Goal: Information Seeking & Learning: Learn about a topic

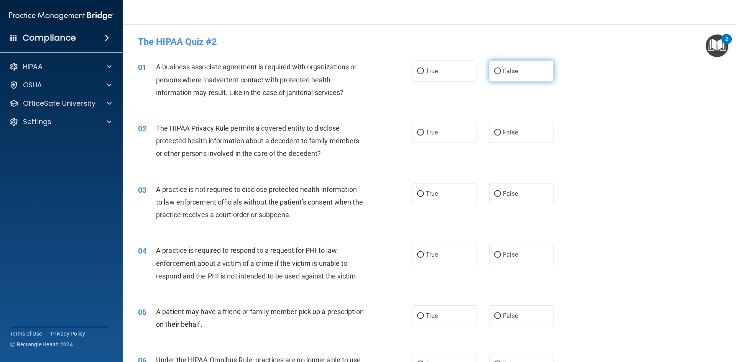
click at [524, 74] on label "False" at bounding box center [521, 71] width 64 height 21
click at [501, 74] on input "False" at bounding box center [497, 72] width 7 height 6
radio input "true"
click at [437, 125] on label "True" at bounding box center [444, 132] width 64 height 21
click at [424, 130] on input "True" at bounding box center [420, 133] width 7 height 6
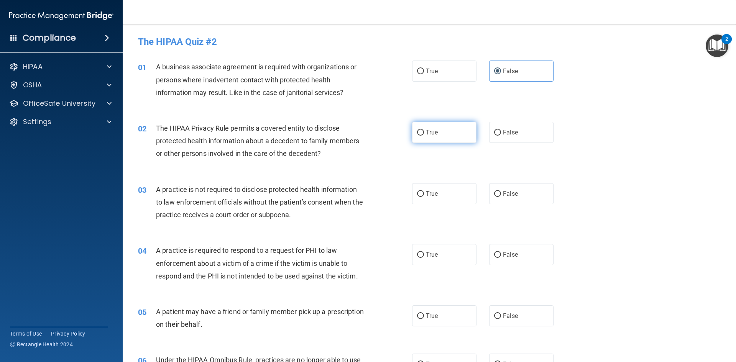
radio input "true"
click at [502, 186] on label "False" at bounding box center [521, 193] width 64 height 21
click at [501, 191] on input "False" at bounding box center [497, 194] width 7 height 6
radio input "true"
click at [445, 261] on label "True" at bounding box center [444, 254] width 64 height 21
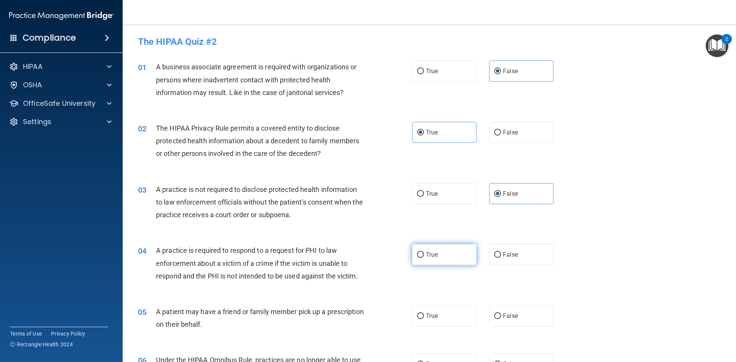
click at [424, 258] on input "True" at bounding box center [420, 255] width 7 height 6
radio input "true"
click at [434, 317] on span "True" at bounding box center [432, 315] width 12 height 7
click at [424, 317] on input "True" at bounding box center [420, 316] width 7 height 6
radio input "true"
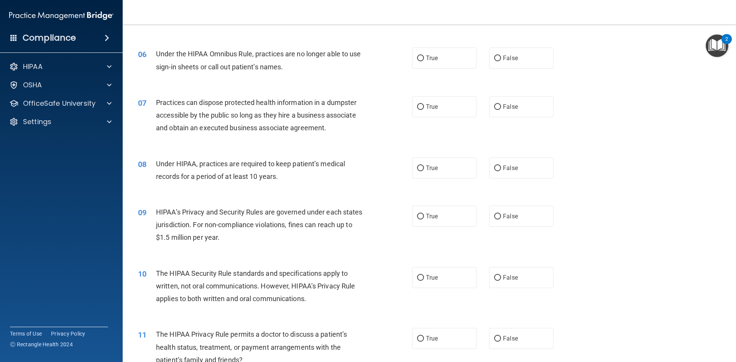
scroll to position [307, 0]
click at [512, 68] on label "False" at bounding box center [521, 57] width 64 height 21
click at [501, 61] on input "False" at bounding box center [497, 58] width 7 height 6
radio input "true"
click at [510, 114] on label "False" at bounding box center [521, 106] width 64 height 21
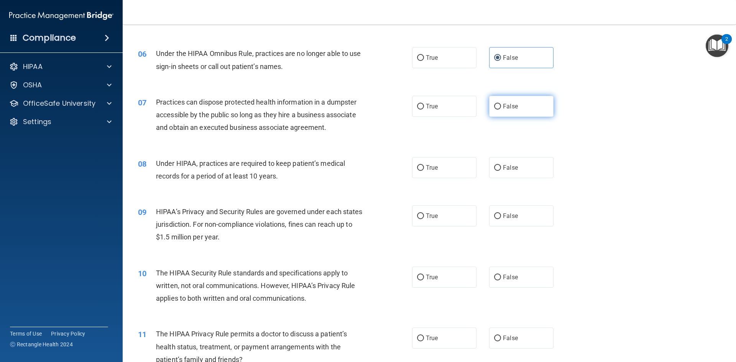
click at [501, 110] on input "False" at bounding box center [497, 107] width 7 height 6
radio input "true"
click at [509, 154] on div "08 Under HIPAA, practices are required to keep patient’s medical records for a …" at bounding box center [429, 172] width 594 height 48
click at [509, 168] on span "False" at bounding box center [510, 167] width 15 height 7
click at [501, 168] on input "False" at bounding box center [497, 168] width 7 height 6
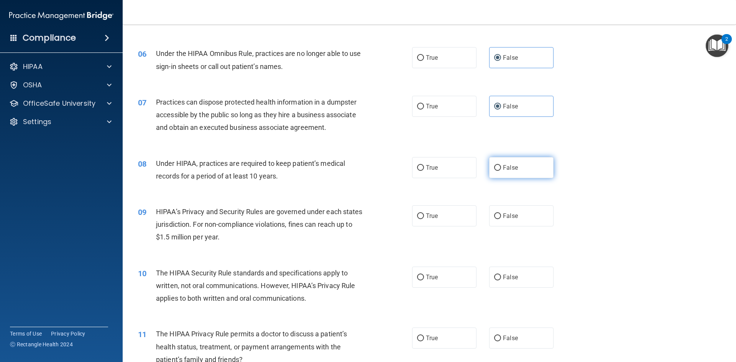
radio input "true"
click at [506, 219] on label "False" at bounding box center [521, 215] width 64 height 21
click at [462, 278] on label "True" at bounding box center [444, 277] width 64 height 21
click at [424, 278] on input "True" at bounding box center [420, 278] width 7 height 6
radio input "true"
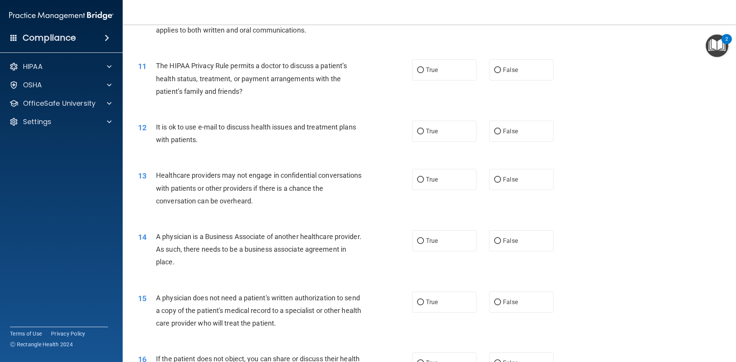
scroll to position [613, 0]
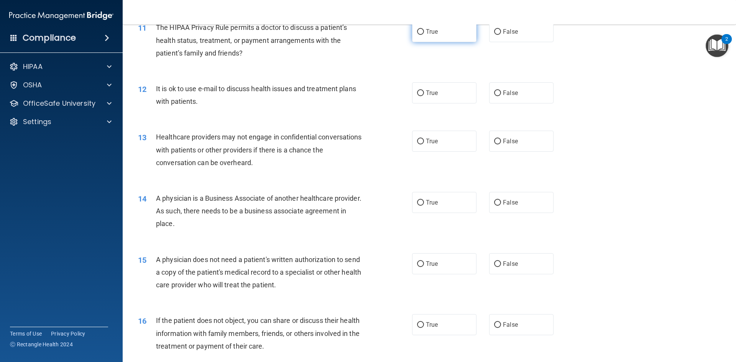
click at [426, 37] on label "True" at bounding box center [444, 31] width 64 height 21
click at [424, 35] on input "True" at bounding box center [420, 32] width 7 height 6
radio input "true"
click at [427, 88] on label "True" at bounding box center [444, 92] width 64 height 21
click at [424, 90] on input "True" at bounding box center [420, 93] width 7 height 6
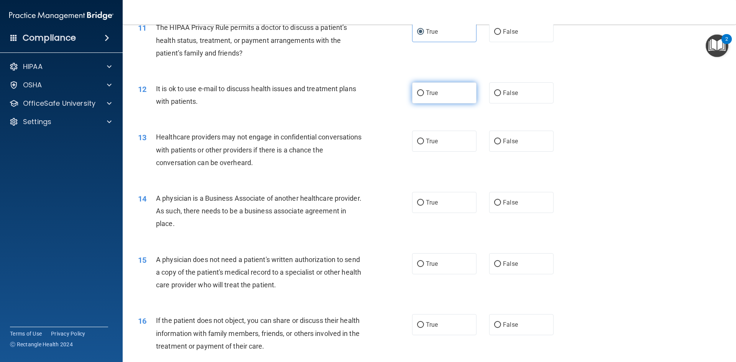
radio input "true"
click at [497, 138] on label "False" at bounding box center [521, 141] width 64 height 21
click at [497, 139] on input "False" at bounding box center [497, 142] width 7 height 6
radio input "true"
click at [511, 202] on span "False" at bounding box center [510, 202] width 15 height 7
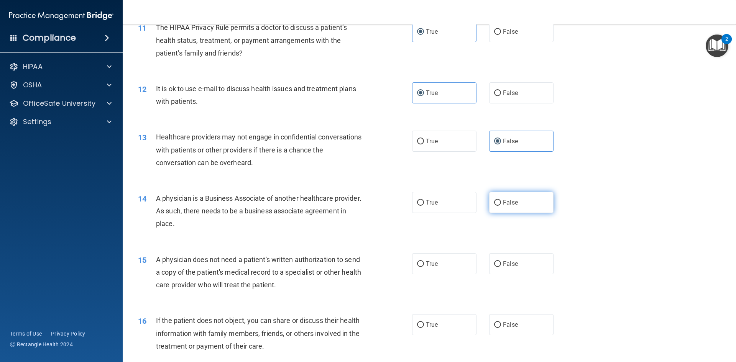
click at [501, 202] on input "False" at bounding box center [497, 203] width 7 height 6
radio input "true"
click at [448, 259] on label "True" at bounding box center [444, 263] width 64 height 21
click at [424, 261] on input "True" at bounding box center [420, 264] width 7 height 6
radio input "true"
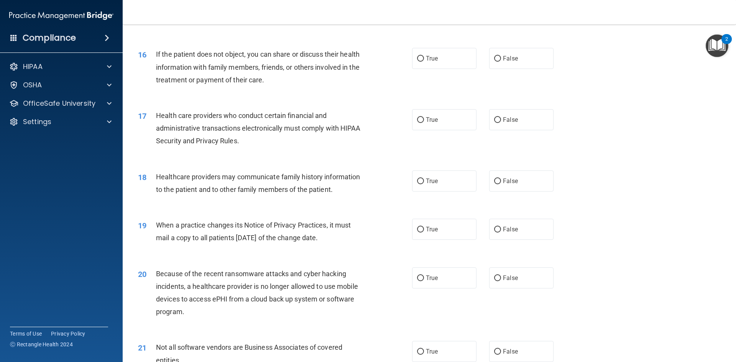
scroll to position [881, 0]
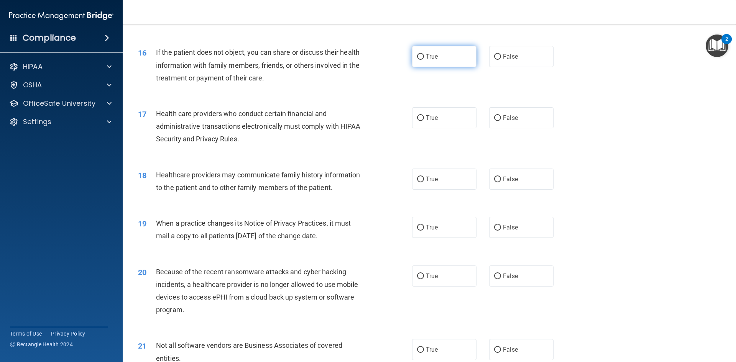
click at [429, 53] on span "True" at bounding box center [432, 56] width 12 height 7
click at [424, 54] on input "True" at bounding box center [420, 57] width 7 height 6
radio input "true"
drag, startPoint x: 437, startPoint y: 131, endPoint x: 437, endPoint y: 122, distance: 8.8
click at [436, 130] on div "17 Health care providers who conduct certain financial and administrative trans…" at bounding box center [429, 128] width 594 height 61
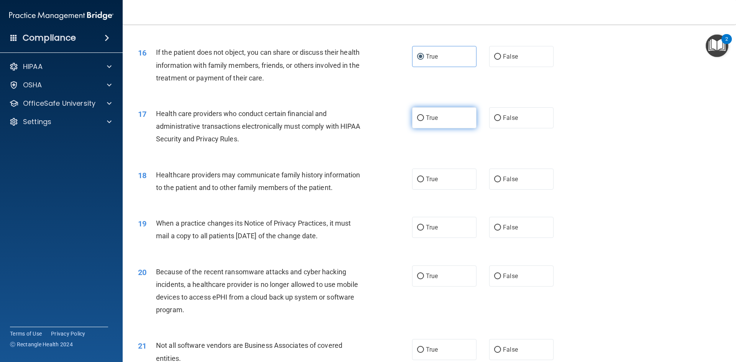
click at [437, 122] on label "True" at bounding box center [444, 117] width 64 height 21
click at [424, 121] on input "True" at bounding box center [420, 118] width 7 height 6
radio input "true"
drag, startPoint x: 527, startPoint y: 190, endPoint x: 527, endPoint y: 185, distance: 4.7
click at [527, 189] on div "18 Healthcare providers may communicate family history information to the patie…" at bounding box center [429, 183] width 594 height 48
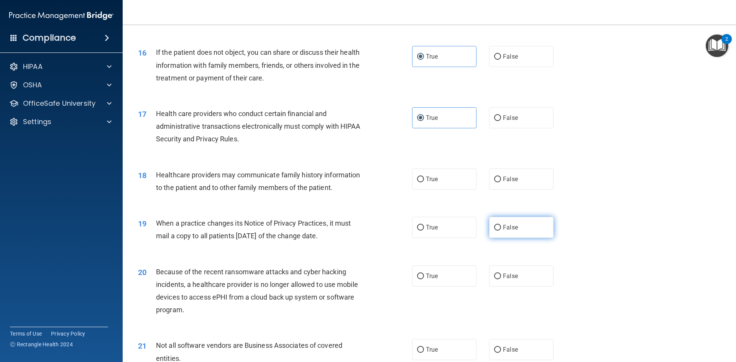
click at [518, 226] on label "False" at bounding box center [521, 227] width 64 height 21
click at [501, 226] on input "False" at bounding box center [497, 228] width 7 height 6
radio input "true"
click at [496, 171] on label "False" at bounding box center [521, 179] width 64 height 21
click at [496, 177] on input "False" at bounding box center [497, 180] width 7 height 6
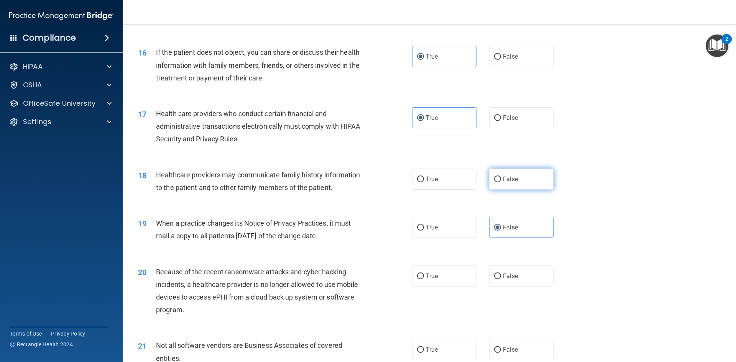
radio input "true"
click at [504, 275] on span "False" at bounding box center [510, 275] width 15 height 7
click at [501, 275] on input "False" at bounding box center [497, 277] width 7 height 6
radio input "true"
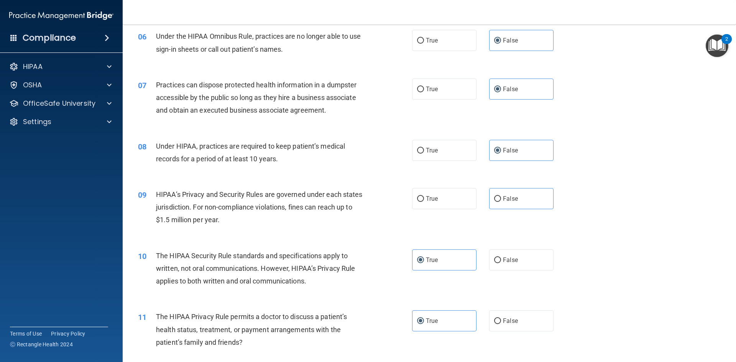
scroll to position [307, 0]
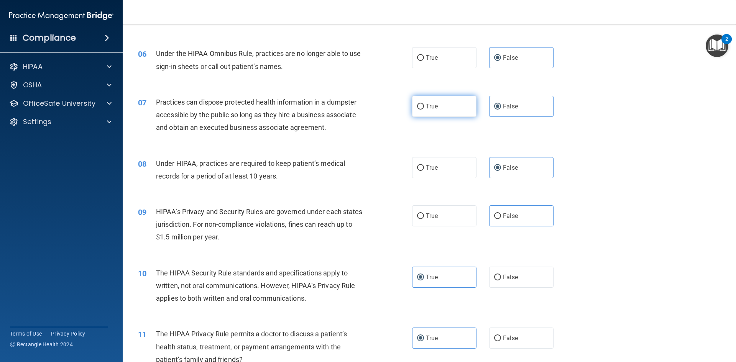
click at [443, 104] on label "True" at bounding box center [444, 106] width 64 height 21
click at [424, 104] on input "True" at bounding box center [420, 107] width 7 height 6
radio input "true"
radio input "false"
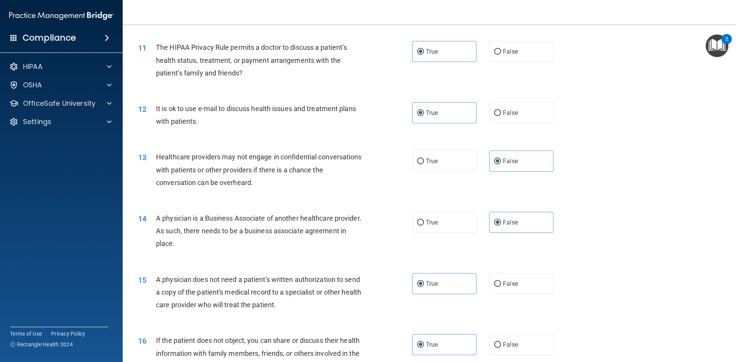
scroll to position [575, 0]
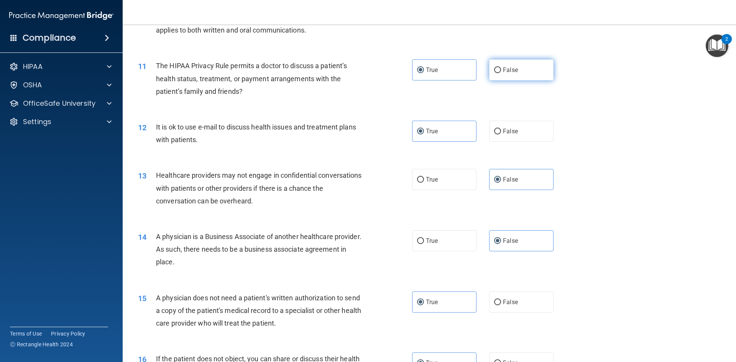
click at [528, 76] on label "False" at bounding box center [521, 69] width 64 height 21
click at [501, 73] on input "False" at bounding box center [497, 70] width 7 height 6
radio input "true"
radio input "false"
click at [512, 133] on span "False" at bounding box center [510, 131] width 15 height 7
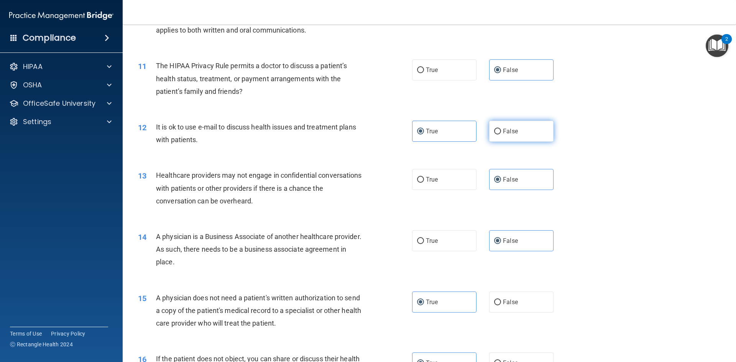
click at [501, 133] on input "False" at bounding box center [497, 132] width 7 height 6
radio input "true"
radio input "false"
click at [452, 177] on label "True" at bounding box center [444, 179] width 64 height 21
click at [424, 177] on input "True" at bounding box center [420, 180] width 7 height 6
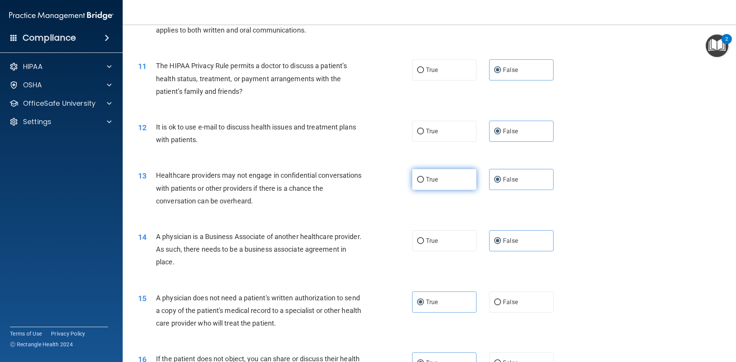
radio input "true"
radio input "false"
click at [512, 309] on label "False" at bounding box center [521, 302] width 64 height 21
click at [501, 305] on input "False" at bounding box center [497, 303] width 7 height 6
radio input "true"
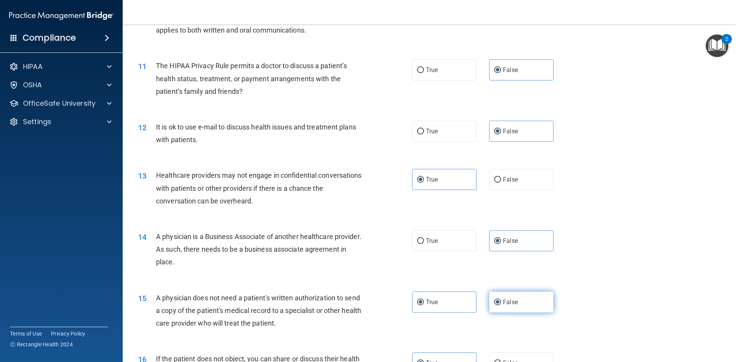
radio input "false"
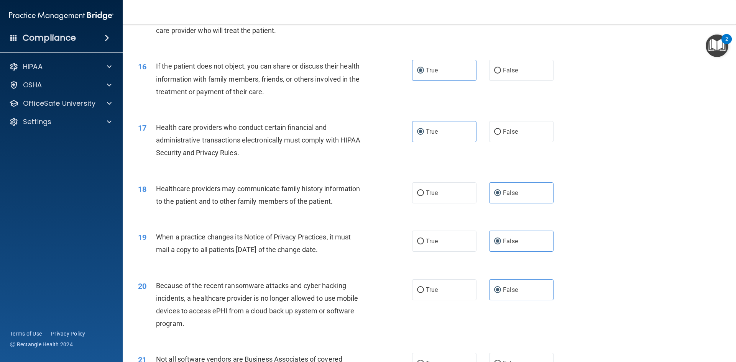
scroll to position [881, 0]
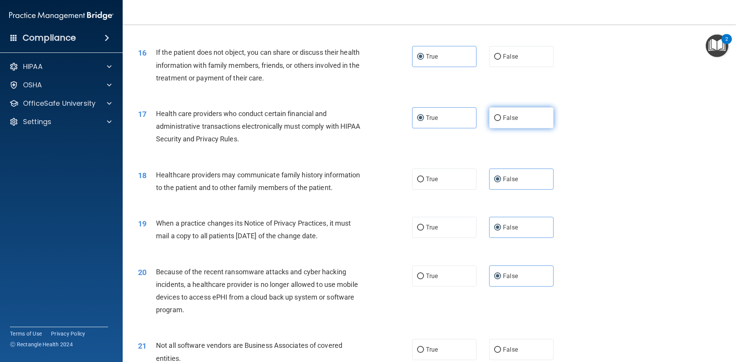
click at [489, 119] on label "False" at bounding box center [521, 117] width 64 height 21
click at [494, 119] on input "False" at bounding box center [497, 118] width 7 height 6
radio input "true"
radio input "false"
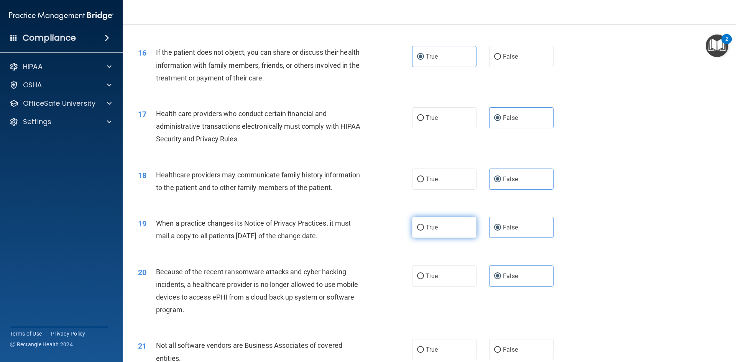
click at [447, 232] on label "True" at bounding box center [444, 227] width 64 height 21
click at [424, 231] on input "True" at bounding box center [420, 228] width 7 height 6
radio input "true"
radio input "false"
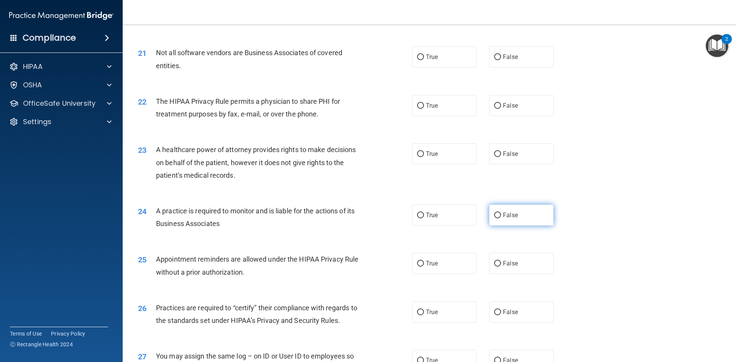
scroll to position [1188, 0]
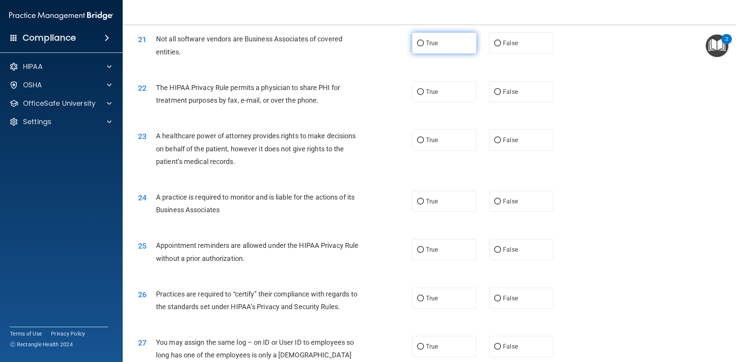
click at [439, 53] on label "True" at bounding box center [444, 43] width 64 height 21
click at [424, 46] on input "True" at bounding box center [420, 44] width 7 height 6
radio input "true"
click at [499, 95] on label "False" at bounding box center [521, 91] width 64 height 21
click at [499, 95] on input "False" at bounding box center [497, 92] width 7 height 6
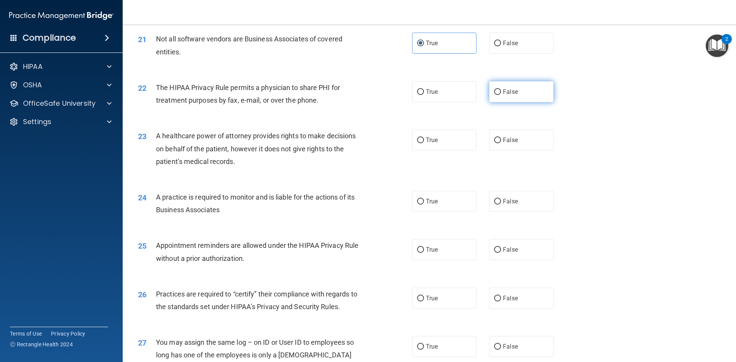
radio input "true"
click at [510, 135] on label "False" at bounding box center [521, 140] width 64 height 21
click at [501, 138] on input "False" at bounding box center [497, 141] width 7 height 6
radio input "true"
click at [424, 205] on label "True" at bounding box center [444, 201] width 64 height 21
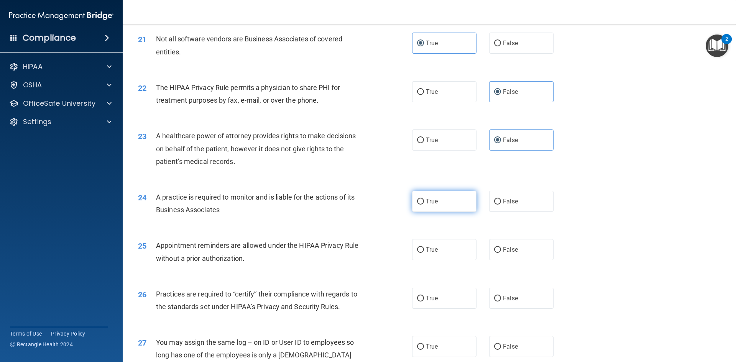
click at [424, 205] on input "True" at bounding box center [420, 202] width 7 height 6
radio input "true"
click at [429, 240] on label "True" at bounding box center [444, 249] width 64 height 21
click at [424, 247] on input "True" at bounding box center [420, 250] width 7 height 6
radio input "true"
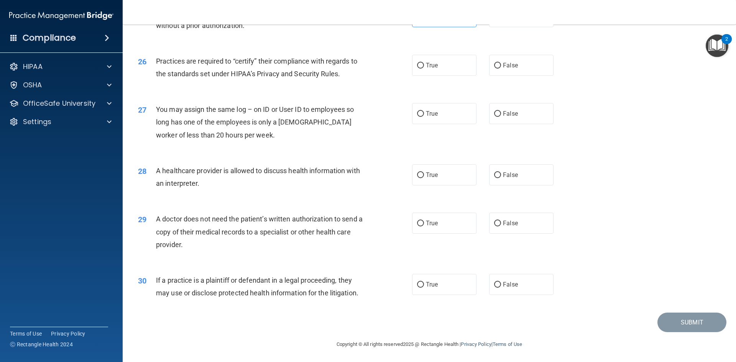
scroll to position [1422, 0]
click at [443, 70] on label "True" at bounding box center [444, 64] width 64 height 21
click at [424, 68] on input "True" at bounding box center [420, 65] width 7 height 6
radio input "true"
click at [507, 118] on label "False" at bounding box center [521, 112] width 64 height 21
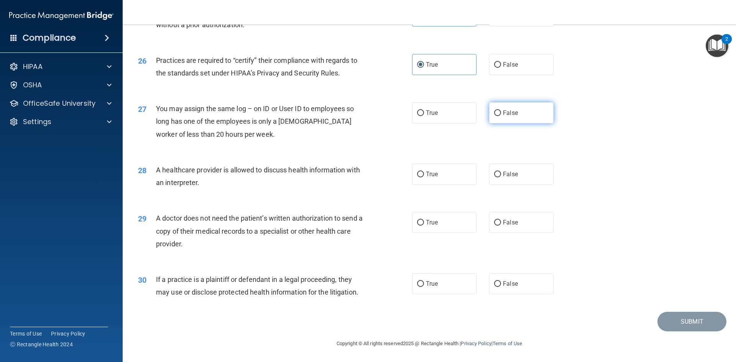
click at [501, 116] on input "False" at bounding box center [497, 113] width 7 height 6
radio input "true"
click at [507, 177] on span "False" at bounding box center [510, 174] width 15 height 7
click at [501, 177] on input "False" at bounding box center [497, 175] width 7 height 6
radio input "true"
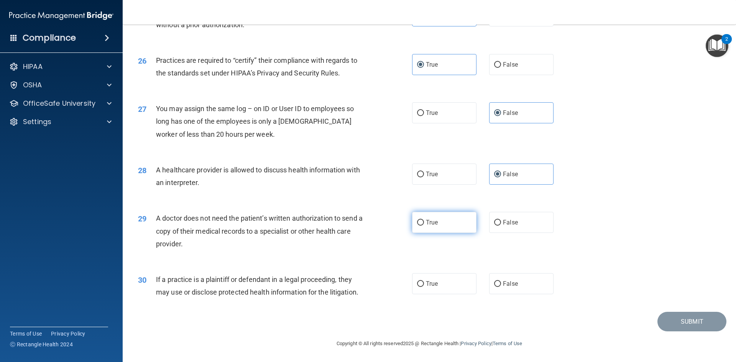
click at [444, 221] on label "True" at bounding box center [444, 222] width 64 height 21
click at [424, 221] on input "True" at bounding box center [420, 223] width 7 height 6
radio input "true"
click at [499, 283] on label "False" at bounding box center [521, 283] width 64 height 21
click at [499, 283] on input "False" at bounding box center [497, 284] width 7 height 6
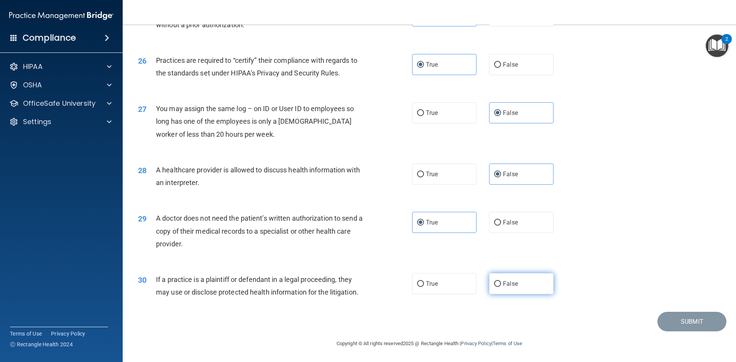
radio input "true"
click at [714, 41] on img "Open Resource Center, 2 new notifications" at bounding box center [717, 45] width 23 height 23
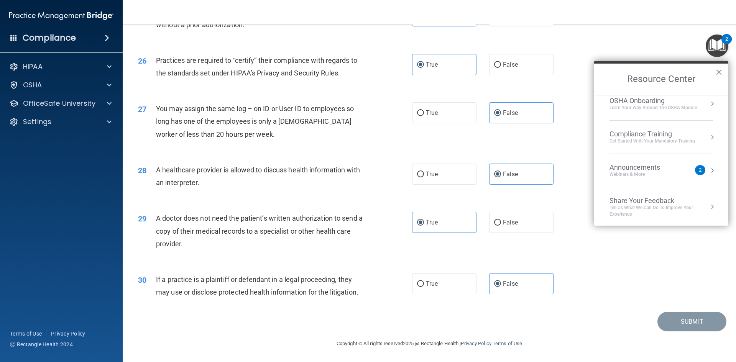
scroll to position [43, 0]
click at [720, 70] on button "×" at bounding box center [718, 72] width 7 height 12
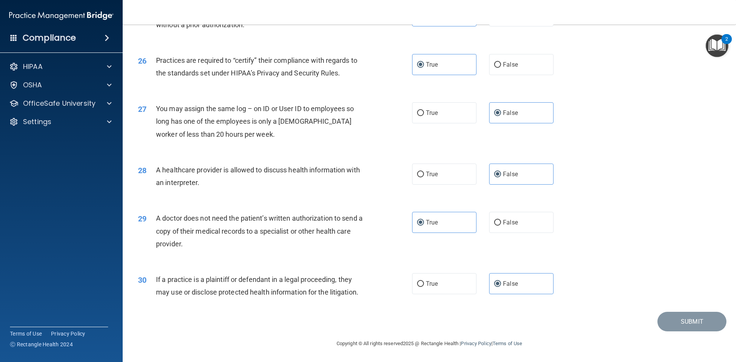
drag, startPoint x: 667, startPoint y: 321, endPoint x: 685, endPoint y: 270, distance: 53.7
click at [694, 266] on div "30 If a practice is a plaintiff or defendant in a legal proceeding, they may us…" at bounding box center [429, 288] width 594 height 48
click at [473, 267] on div "30 If a practice is a plaintiff or defendant in a legal proceeding, they may us…" at bounding box center [429, 288] width 594 height 48
click at [494, 278] on label "False" at bounding box center [521, 283] width 64 height 21
click at [494, 281] on input "False" at bounding box center [497, 284] width 7 height 6
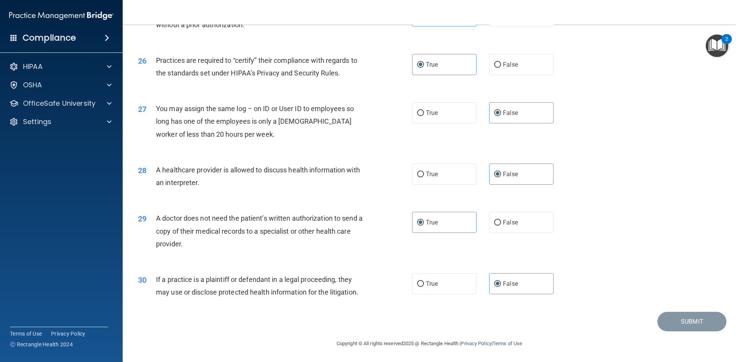
click button "Take the quiz anyway!" at bounding box center [0, 0] width 0 height 0
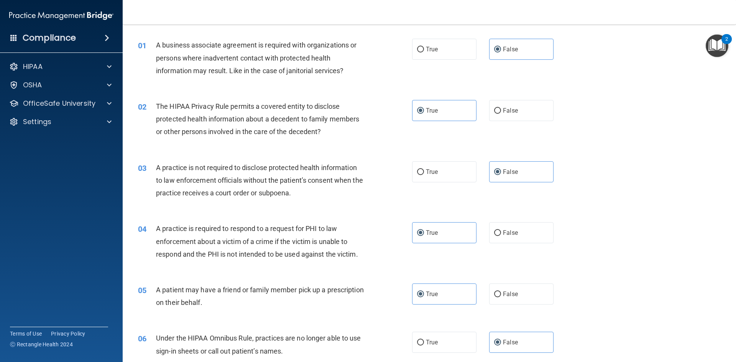
scroll to position [0, 0]
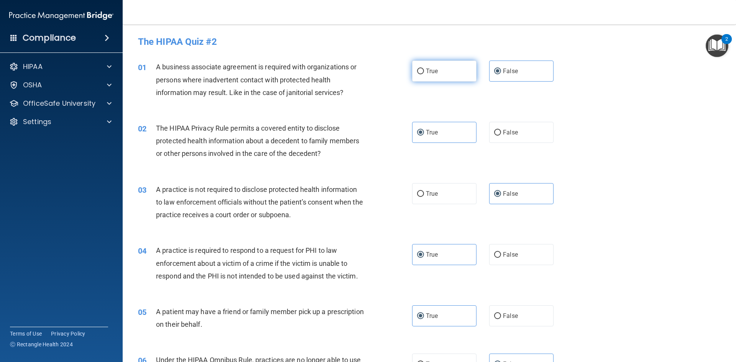
click at [439, 71] on label "True" at bounding box center [444, 71] width 64 height 21
click at [424, 71] on input "True" at bounding box center [420, 72] width 7 height 6
radio input "true"
click at [518, 74] on label "False" at bounding box center [521, 71] width 64 height 21
click at [501, 74] on input "False" at bounding box center [497, 72] width 7 height 6
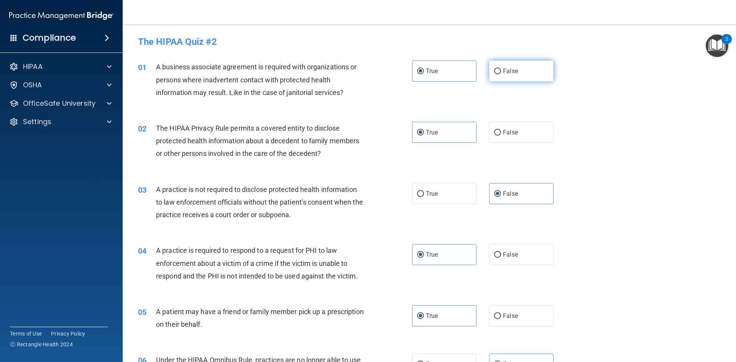
radio input "true"
radio input "false"
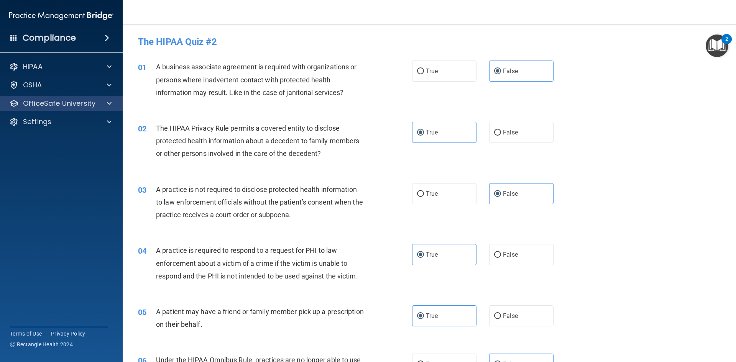
click at [84, 109] on div "OfficeSafe University" at bounding box center [61, 103] width 123 height 15
click at [108, 107] on span at bounding box center [109, 103] width 5 height 9
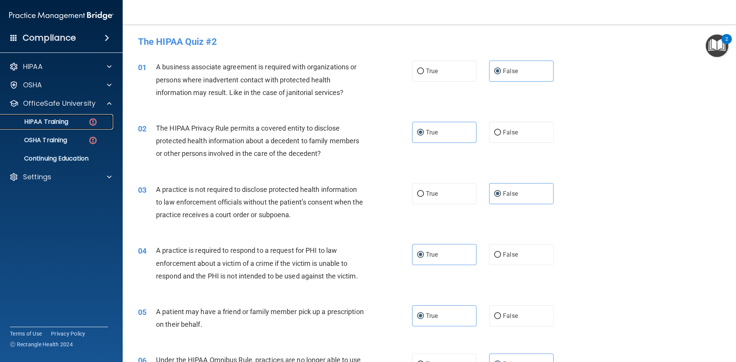
click at [69, 128] on link "HIPAA Training" at bounding box center [52, 121] width 121 height 15
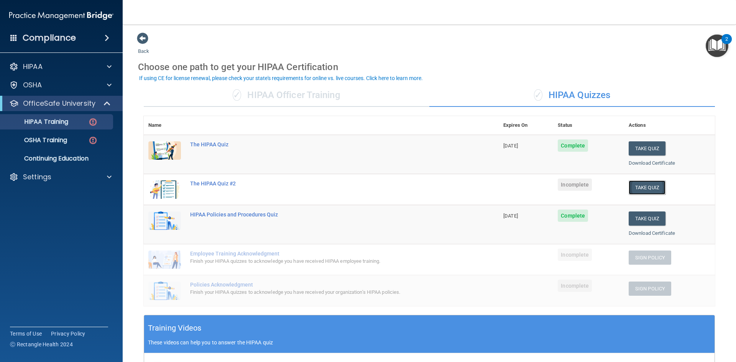
click at [649, 190] on button "Take Quiz" at bounding box center [647, 188] width 37 height 14
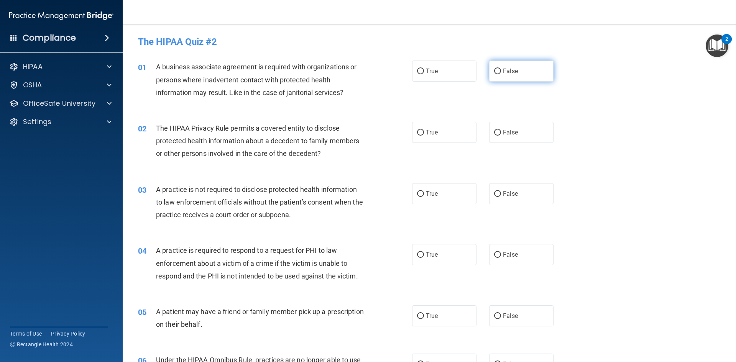
click at [494, 69] on input "False" at bounding box center [497, 72] width 7 height 6
radio input "true"
click at [427, 131] on span "True" at bounding box center [432, 132] width 12 height 7
click at [424, 131] on input "True" at bounding box center [420, 133] width 7 height 6
radio input "true"
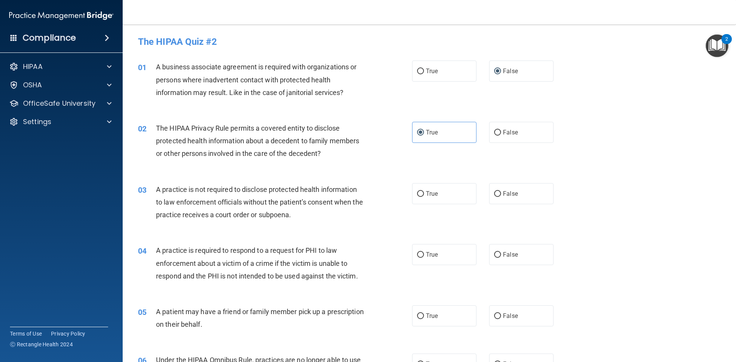
click at [532, 205] on div "03 A practice is not required to disclose protected health information to law e…" at bounding box center [429, 204] width 594 height 61
click at [502, 199] on label "False" at bounding box center [521, 193] width 64 height 21
click at [501, 197] on input "False" at bounding box center [497, 194] width 7 height 6
radio input "true"
click at [443, 253] on label "True" at bounding box center [444, 254] width 64 height 21
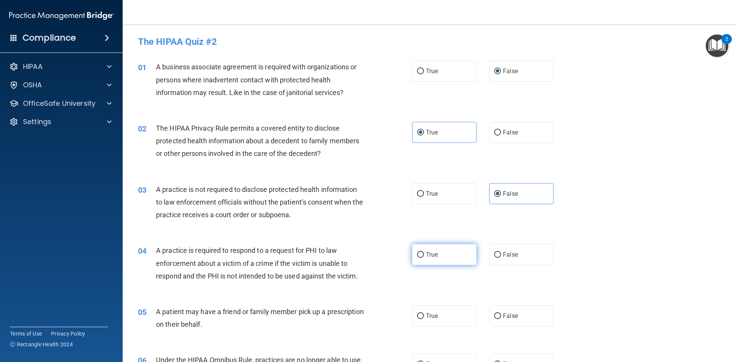
click at [424, 253] on input "True" at bounding box center [420, 255] width 7 height 6
radio input "true"
click at [434, 320] on label "True" at bounding box center [444, 315] width 64 height 21
click at [424, 319] on input "True" at bounding box center [420, 316] width 7 height 6
radio input "true"
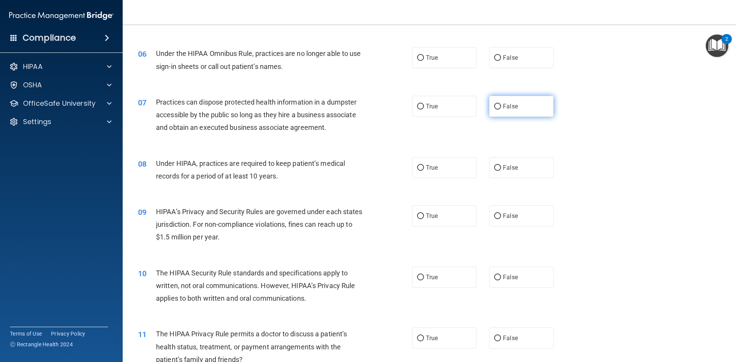
scroll to position [268, 0]
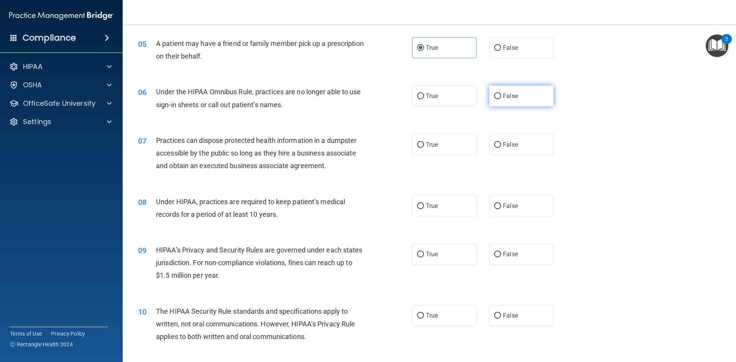
click at [504, 99] on span "False" at bounding box center [510, 95] width 15 height 7
click at [501, 99] on input "False" at bounding box center [497, 97] width 7 height 6
radio input "true"
click at [450, 147] on label "True" at bounding box center [444, 144] width 64 height 21
click at [424, 147] on input "True" at bounding box center [420, 145] width 7 height 6
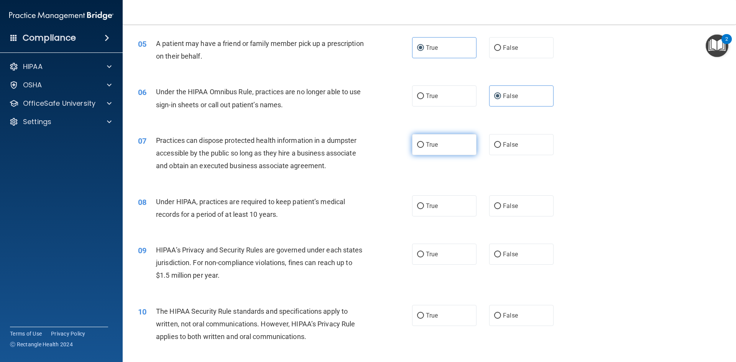
radio input "true"
click at [508, 203] on span "False" at bounding box center [510, 205] width 15 height 7
click at [501, 203] on input "False" at bounding box center [497, 206] width 7 height 6
radio input "true"
click at [507, 244] on label "False" at bounding box center [521, 254] width 64 height 21
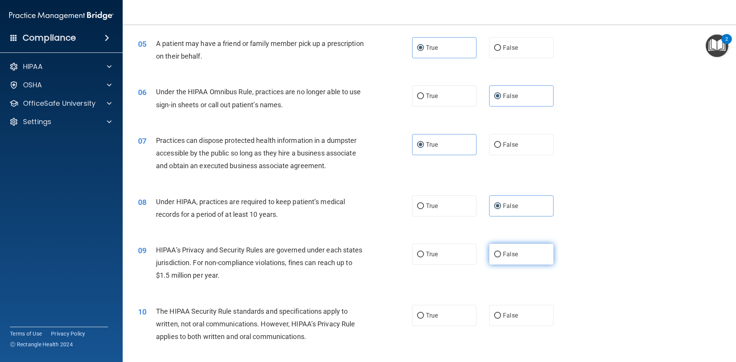
click at [501, 252] on input "False" at bounding box center [497, 255] width 7 height 6
radio input "true"
click at [446, 312] on label "True" at bounding box center [444, 315] width 64 height 21
click at [424, 313] on input "True" at bounding box center [420, 316] width 7 height 6
radio input "true"
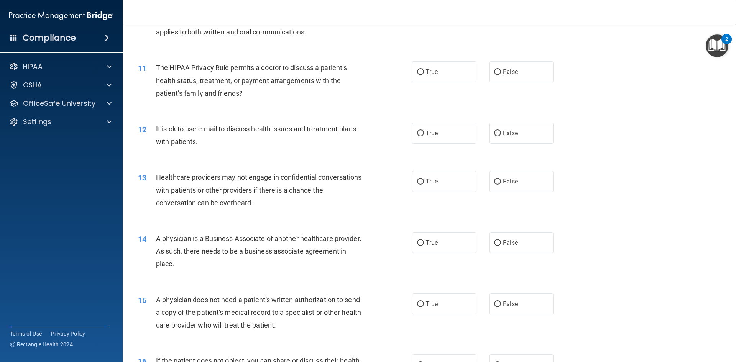
scroll to position [575, 0]
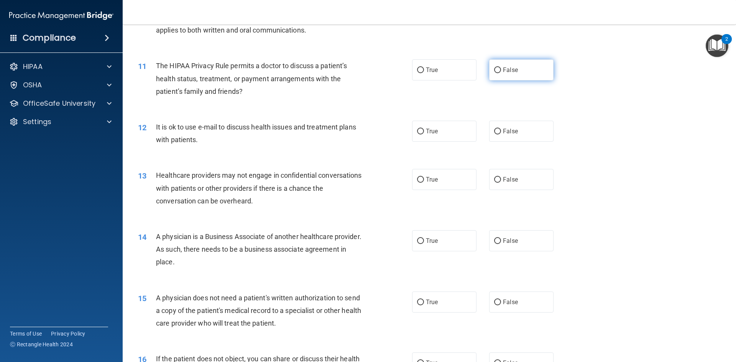
click at [523, 69] on label "False" at bounding box center [521, 69] width 64 height 21
click at [501, 69] on input "False" at bounding box center [497, 70] width 7 height 6
radio input "true"
click at [517, 127] on label "False" at bounding box center [521, 131] width 64 height 21
click at [501, 129] on input "False" at bounding box center [497, 132] width 7 height 6
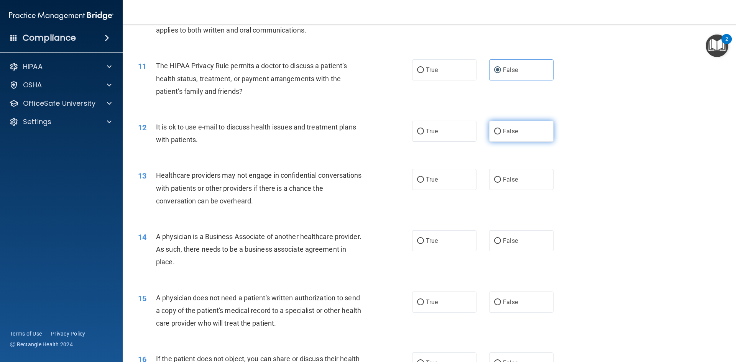
radio input "true"
click at [451, 178] on label "True" at bounding box center [444, 179] width 64 height 21
click at [424, 178] on input "True" at bounding box center [420, 180] width 7 height 6
radio input "true"
click at [501, 226] on div "14 A physician is a Business Associate of another healthcare provider. As such,…" at bounding box center [429, 251] width 594 height 61
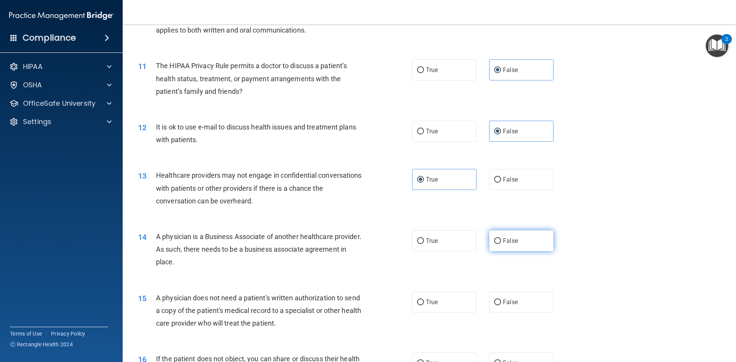
click at [502, 246] on label "False" at bounding box center [521, 240] width 64 height 21
click at [501, 244] on input "False" at bounding box center [497, 241] width 7 height 6
radio input "true"
click at [503, 300] on span "False" at bounding box center [510, 302] width 15 height 7
click at [502, 297] on label "False" at bounding box center [521, 302] width 64 height 21
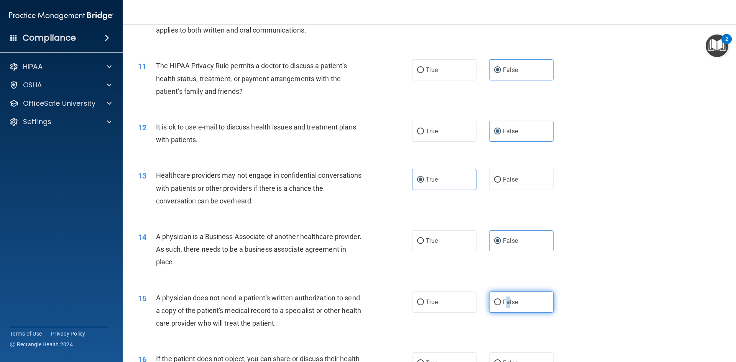
click at [501, 300] on input "False" at bounding box center [497, 303] width 7 height 6
radio input "true"
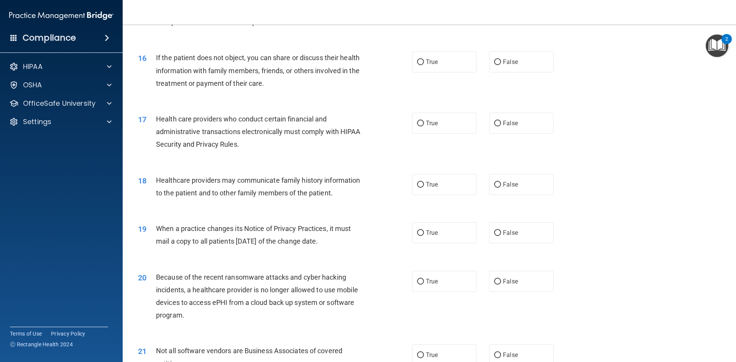
scroll to position [881, 0]
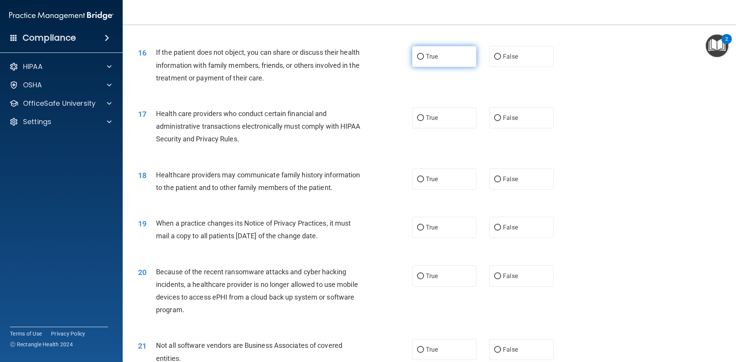
click at [444, 62] on label "True" at bounding box center [444, 56] width 64 height 21
click at [424, 60] on input "True" at bounding box center [420, 57] width 7 height 6
radio input "true"
click at [491, 112] on label "False" at bounding box center [521, 117] width 64 height 21
click at [494, 115] on input "False" at bounding box center [497, 118] width 7 height 6
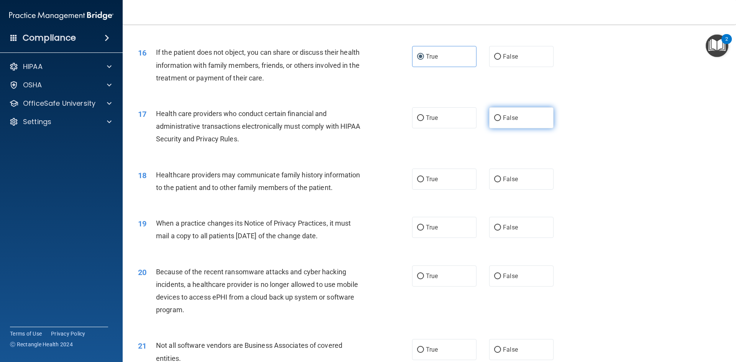
radio input "true"
click at [508, 185] on label "False" at bounding box center [521, 179] width 64 height 21
click at [501, 182] on input "False" at bounding box center [497, 180] width 7 height 6
radio input "true"
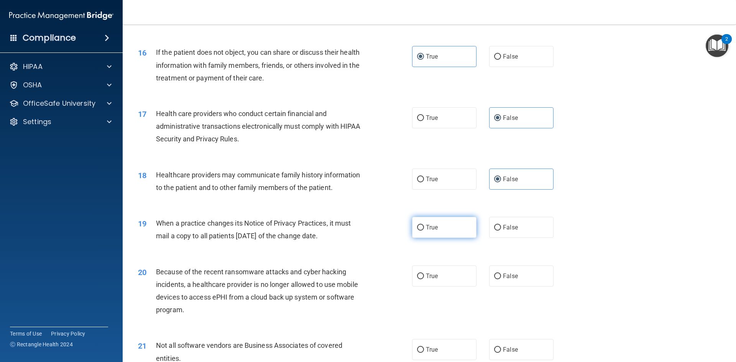
click at [466, 221] on label "True" at bounding box center [444, 227] width 64 height 21
click at [424, 225] on input "True" at bounding box center [420, 228] width 7 height 6
radio input "true"
click at [510, 279] on span "False" at bounding box center [510, 275] width 15 height 7
click at [501, 279] on input "False" at bounding box center [497, 277] width 7 height 6
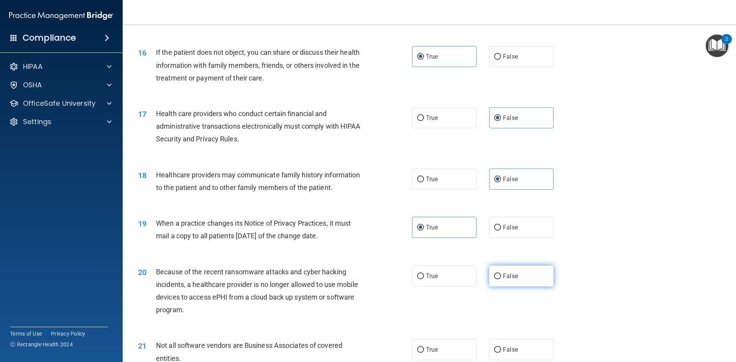
radio input "true"
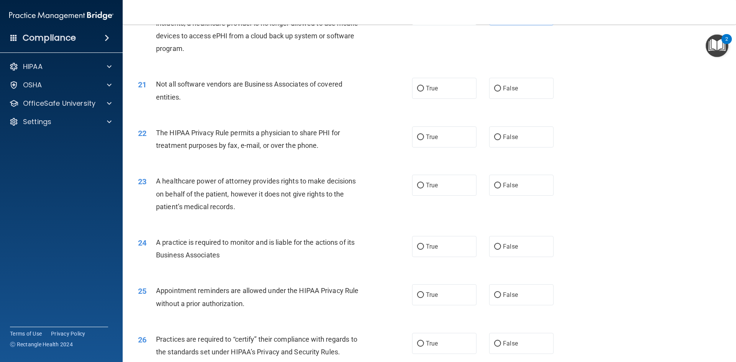
scroll to position [1150, 0]
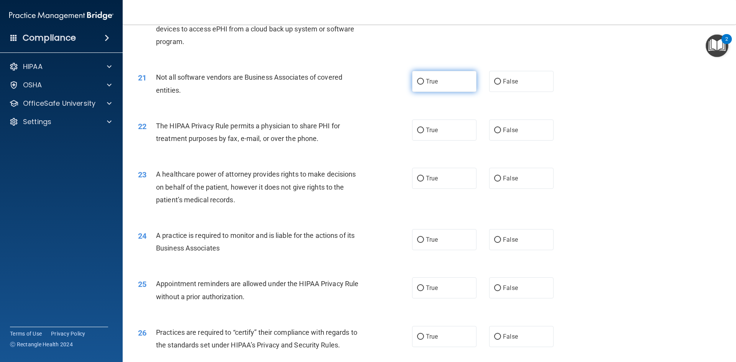
click at [443, 88] on label "True" at bounding box center [444, 81] width 64 height 21
click at [424, 85] on input "True" at bounding box center [420, 82] width 7 height 6
radio input "true"
click at [504, 128] on span "False" at bounding box center [510, 129] width 15 height 7
click at [501, 128] on input "False" at bounding box center [497, 131] width 7 height 6
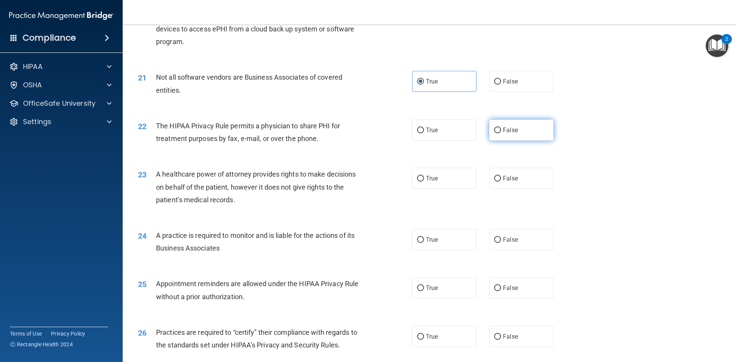
radio input "true"
click at [504, 167] on div "23 A healthcare power of attorney provides rights to make decisions on behalf o…" at bounding box center [429, 188] width 594 height 61
click at [502, 173] on label "False" at bounding box center [521, 178] width 64 height 21
click at [501, 176] on input "False" at bounding box center [497, 179] width 7 height 6
radio input "true"
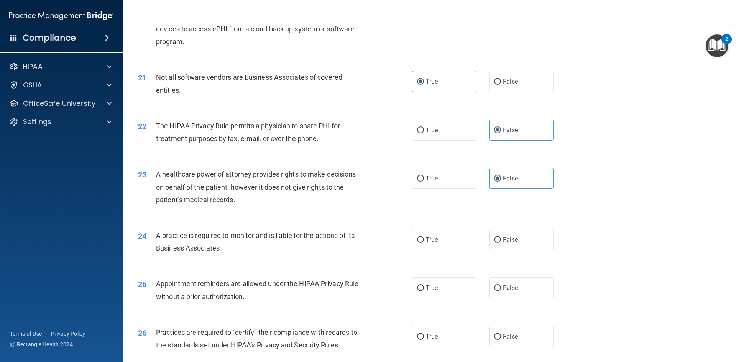
drag, startPoint x: 441, startPoint y: 239, endPoint x: 407, endPoint y: 302, distance: 71.3
click at [440, 239] on label "True" at bounding box center [444, 239] width 64 height 21
click at [424, 239] on input "True" at bounding box center [420, 240] width 7 height 6
radio input "true"
click at [412, 290] on label "True" at bounding box center [444, 287] width 64 height 21
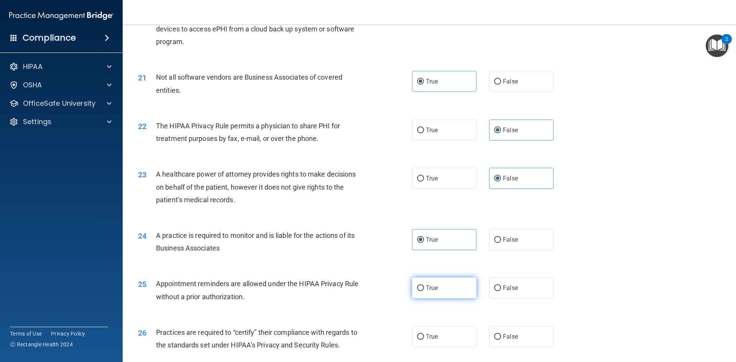
click at [417, 290] on input "True" at bounding box center [420, 289] width 7 height 6
radio input "true"
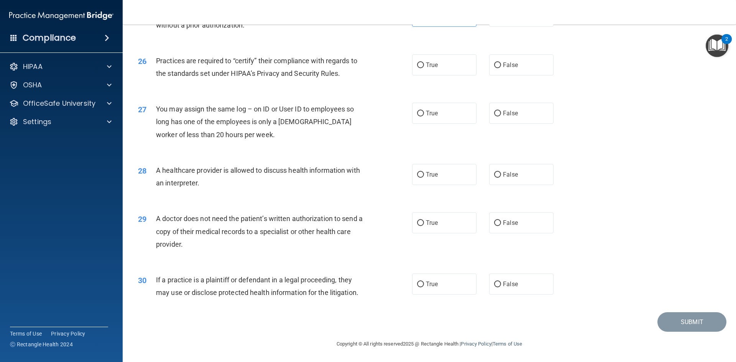
scroll to position [1422, 0]
click at [446, 59] on label "True" at bounding box center [444, 64] width 64 height 21
click at [424, 62] on input "True" at bounding box center [420, 65] width 7 height 6
radio input "true"
click at [527, 111] on label "False" at bounding box center [521, 112] width 64 height 21
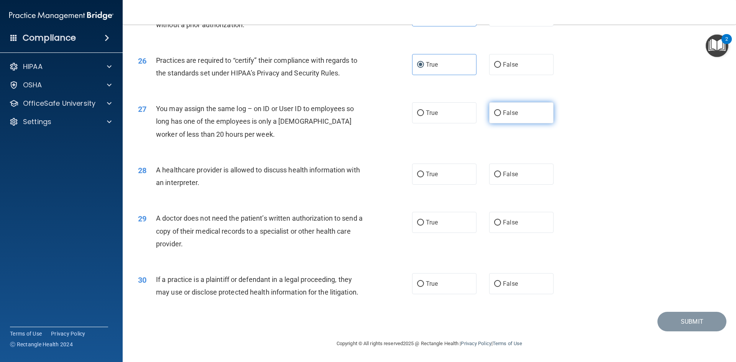
click at [501, 111] on input "False" at bounding box center [497, 113] width 7 height 6
radio input "true"
click at [509, 169] on label "False" at bounding box center [521, 174] width 64 height 21
click at [501, 172] on input "False" at bounding box center [497, 175] width 7 height 6
radio input "true"
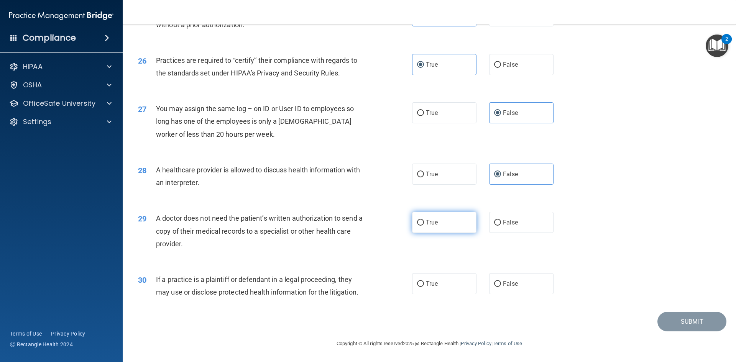
click at [458, 213] on label "True" at bounding box center [444, 222] width 64 height 21
click at [424, 220] on input "True" at bounding box center [420, 223] width 7 height 6
radio input "true"
click at [520, 287] on label "False" at bounding box center [521, 283] width 64 height 21
click at [501, 287] on input "False" at bounding box center [497, 284] width 7 height 6
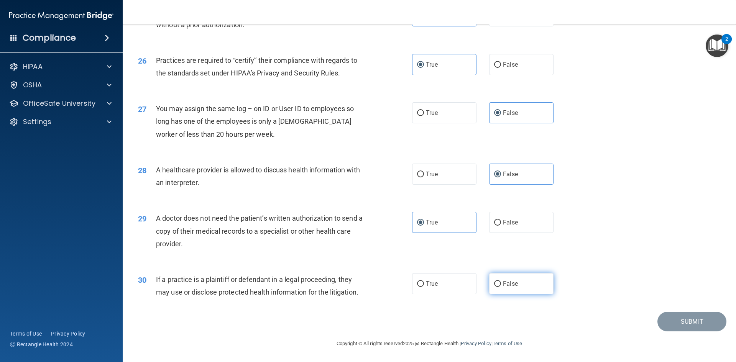
radio input "true"
drag, startPoint x: 520, startPoint y: 286, endPoint x: 579, endPoint y: 331, distance: 74.7
click at [560, 345] on div "Copyright © All rights reserved 2025 @ Rectangle Health | Privacy Policy | Term…" at bounding box center [429, 344] width 280 height 25
click at [657, 318] on button "Submit" at bounding box center [691, 322] width 69 height 20
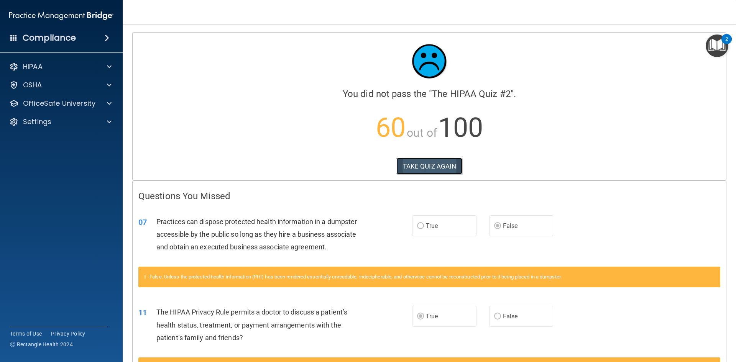
click at [431, 164] on button "TAKE QUIZ AGAIN" at bounding box center [429, 166] width 66 height 17
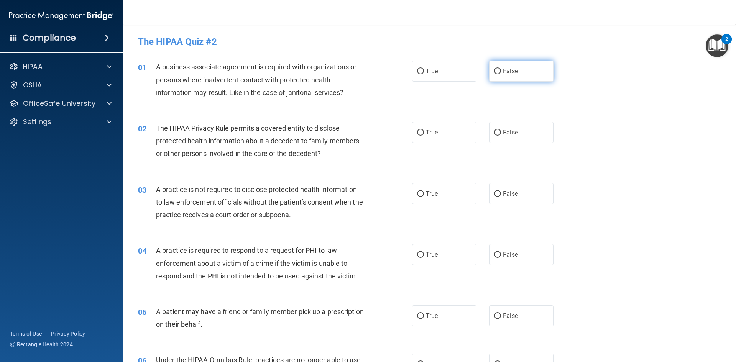
click at [526, 73] on label "False" at bounding box center [521, 71] width 64 height 21
click at [501, 73] on input "False" at bounding box center [497, 72] width 7 height 6
radio input "true"
click at [435, 139] on label "True" at bounding box center [444, 132] width 64 height 21
click at [424, 136] on input "True" at bounding box center [420, 133] width 7 height 6
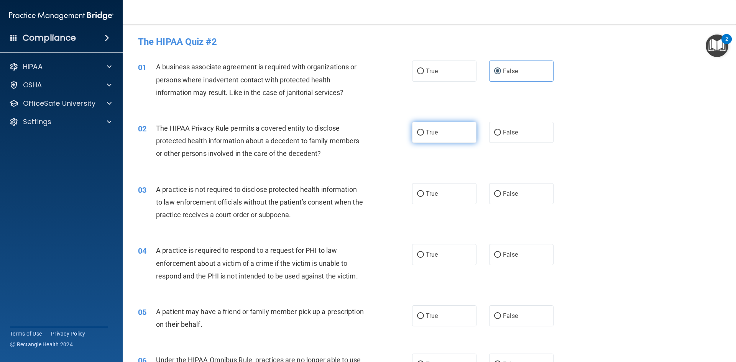
radio input "true"
click at [507, 195] on span "False" at bounding box center [510, 193] width 15 height 7
click at [501, 195] on input "False" at bounding box center [497, 194] width 7 height 6
radio input "true"
click at [435, 260] on label "True" at bounding box center [444, 254] width 64 height 21
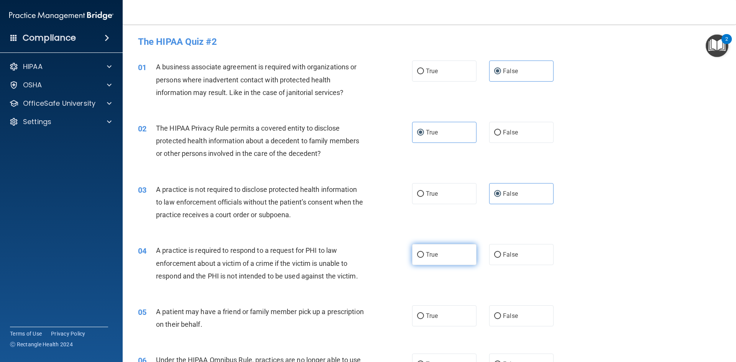
click at [424, 258] on input "True" at bounding box center [420, 255] width 7 height 6
radio input "true"
click at [427, 304] on div "05 A patient may have a friend or family member pick up a prescription on their…" at bounding box center [429, 320] width 594 height 48
click at [427, 308] on label "True" at bounding box center [444, 315] width 64 height 21
click at [424, 313] on input "True" at bounding box center [420, 316] width 7 height 6
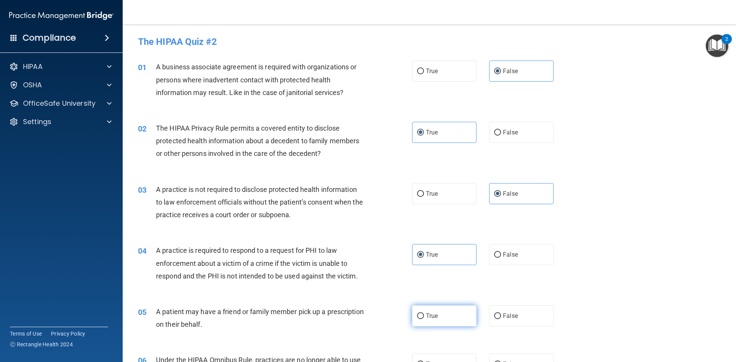
radio input "true"
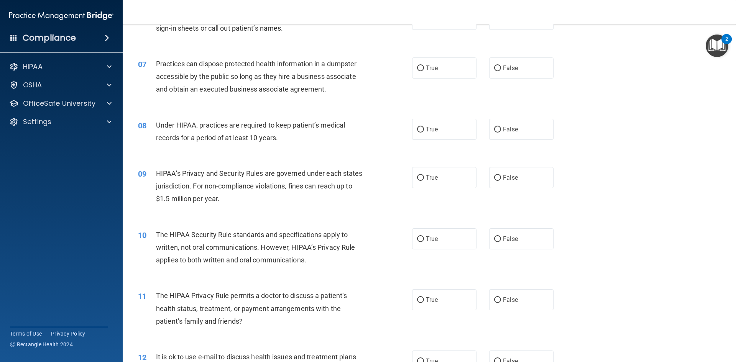
scroll to position [307, 0]
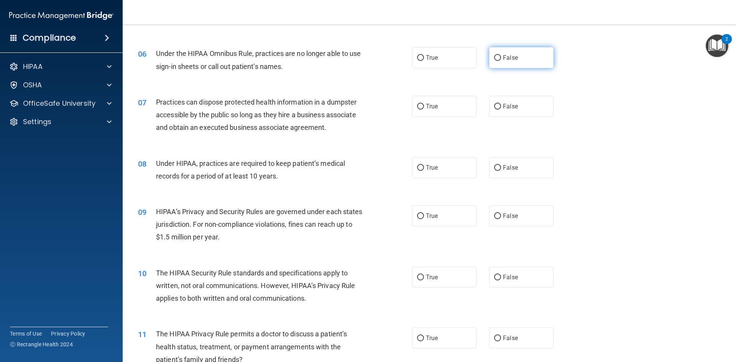
click at [518, 66] on label "False" at bounding box center [521, 57] width 64 height 21
click at [501, 61] on input "False" at bounding box center [497, 58] width 7 height 6
radio input "true"
click at [511, 101] on label "False" at bounding box center [521, 106] width 64 height 21
click at [501, 104] on input "False" at bounding box center [497, 107] width 7 height 6
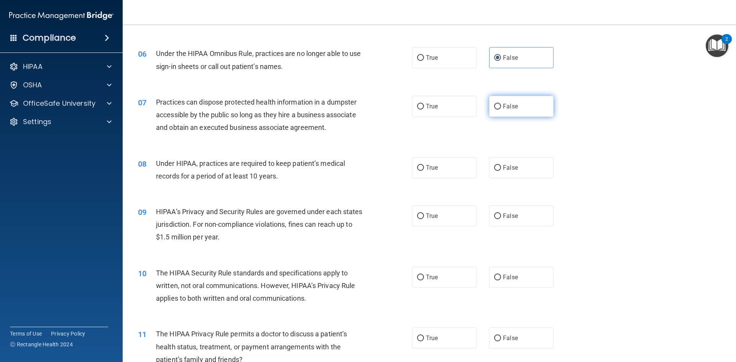
radio input "true"
click at [513, 172] on label "False" at bounding box center [521, 167] width 64 height 21
click at [501, 171] on input "False" at bounding box center [497, 168] width 7 height 6
radio input "true"
click at [505, 222] on label "False" at bounding box center [521, 215] width 64 height 21
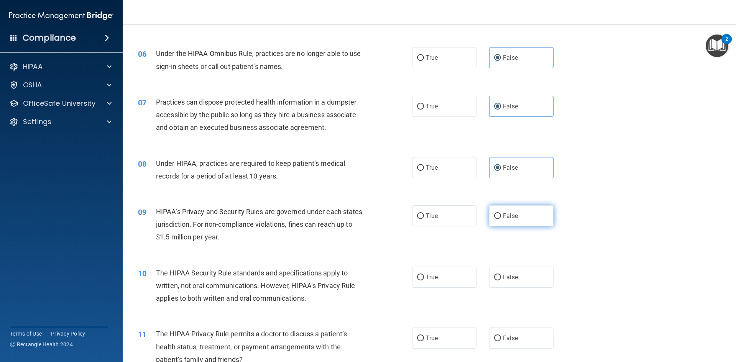
click at [501, 219] on input "False" at bounding box center [497, 216] width 7 height 6
radio input "true"
click at [448, 268] on label "True" at bounding box center [444, 277] width 64 height 21
click at [424, 275] on input "True" at bounding box center [420, 278] width 7 height 6
radio input "true"
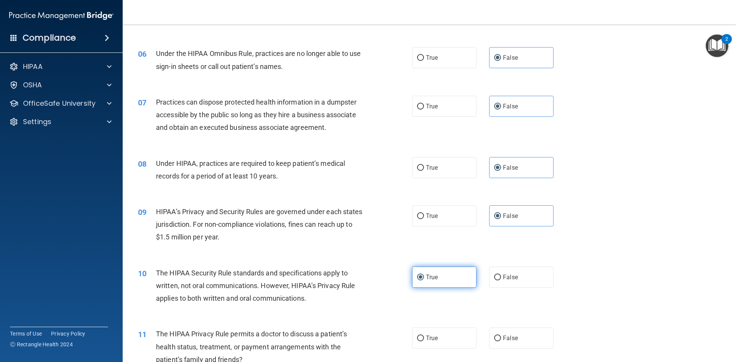
click at [441, 273] on label "True" at bounding box center [444, 277] width 64 height 21
click at [424, 275] on input "True" at bounding box center [420, 278] width 7 height 6
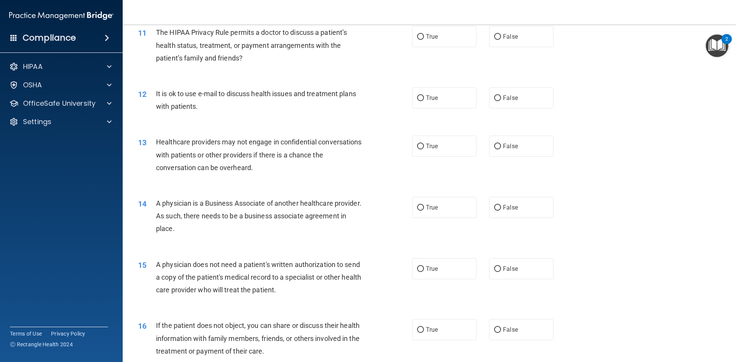
scroll to position [613, 0]
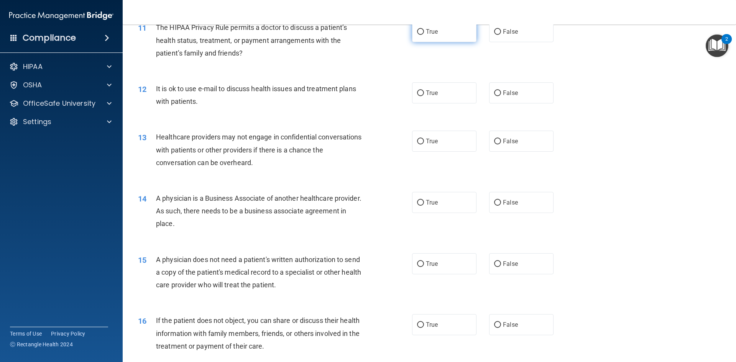
click at [433, 40] on label "True" at bounding box center [444, 31] width 64 height 21
click at [424, 35] on input "True" at bounding box center [420, 32] width 7 height 6
radio input "true"
click at [432, 82] on div "12 It is ok to use e-mail to discuss health issues and treatment plans with pat…" at bounding box center [429, 97] width 594 height 48
click at [432, 90] on span "True" at bounding box center [432, 92] width 12 height 7
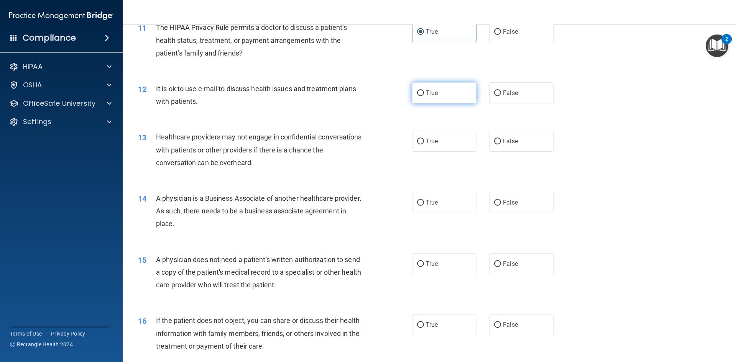
click at [424, 90] on input "True" at bounding box center [420, 93] width 7 height 6
radio input "true"
click at [499, 142] on label "False" at bounding box center [521, 141] width 64 height 21
click at [499, 142] on input "False" at bounding box center [497, 142] width 7 height 6
radio input "true"
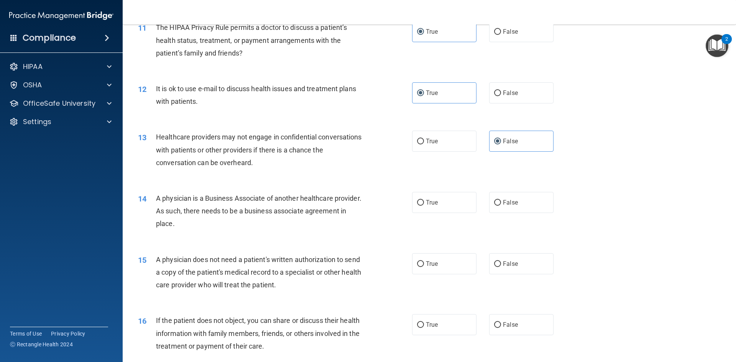
click at [511, 191] on div "14 A physician is a Business Associate of another healthcare provider. As such,…" at bounding box center [429, 212] width 594 height 61
click at [507, 199] on label "False" at bounding box center [521, 202] width 64 height 21
click at [501, 200] on input "False" at bounding box center [497, 203] width 7 height 6
radio input "true"
click at [443, 261] on label "True" at bounding box center [444, 263] width 64 height 21
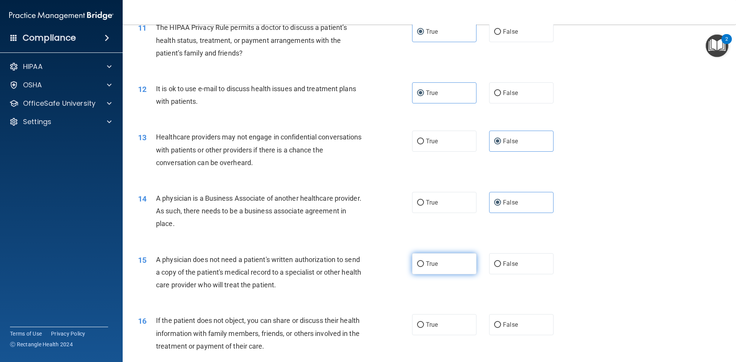
click at [424, 261] on input "True" at bounding box center [420, 264] width 7 height 6
radio input "true"
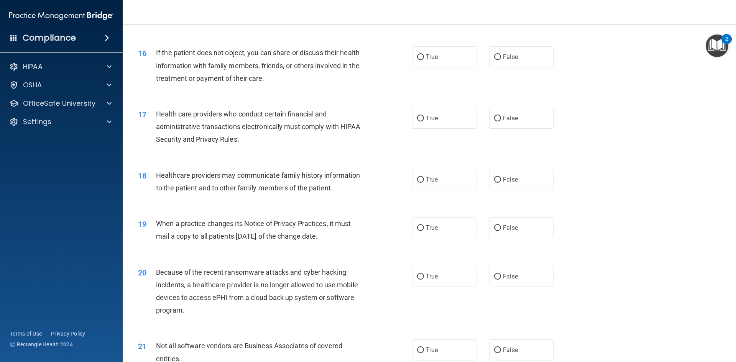
scroll to position [881, 0]
click at [432, 69] on div "16 If the patient does not object, you can share or discuss their health inform…" at bounding box center [429, 66] width 594 height 61
click at [438, 61] on label "True" at bounding box center [444, 56] width 64 height 21
click at [424, 60] on input "True" at bounding box center [420, 57] width 7 height 6
radio input "true"
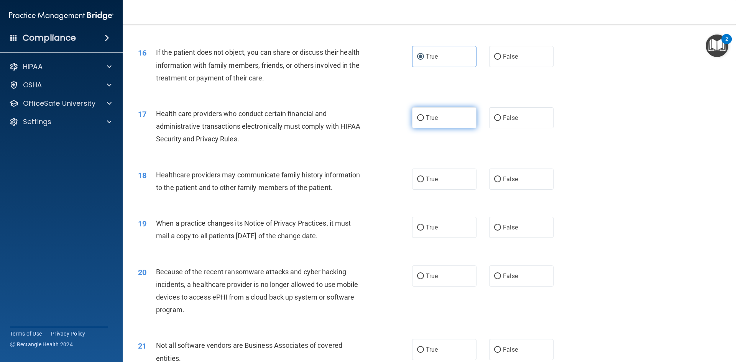
click at [434, 113] on label "True" at bounding box center [444, 117] width 64 height 21
click at [424, 115] on input "True" at bounding box center [420, 118] width 7 height 6
radio input "true"
click at [504, 184] on label "False" at bounding box center [521, 179] width 64 height 21
click at [512, 222] on label "False" at bounding box center [521, 227] width 64 height 21
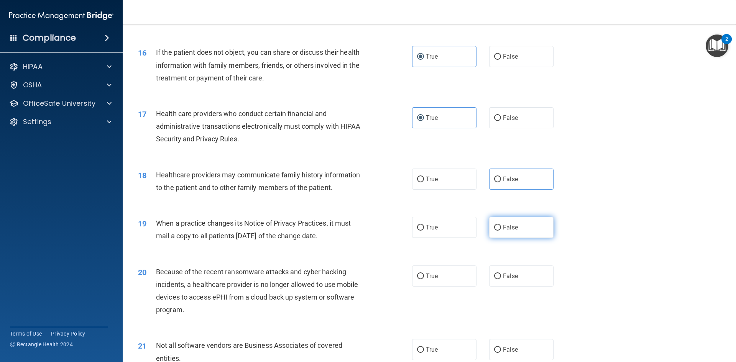
click at [501, 225] on input "False" at bounding box center [497, 228] width 7 height 6
radio input "true"
click at [512, 278] on span "False" at bounding box center [510, 275] width 15 height 7
click at [501, 278] on input "False" at bounding box center [497, 277] width 7 height 6
radio input "true"
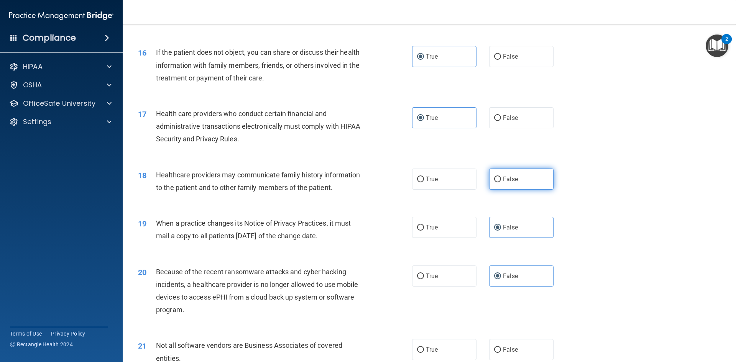
click at [507, 183] on label "False" at bounding box center [521, 179] width 64 height 21
click at [501, 182] on input "False" at bounding box center [497, 180] width 7 height 6
radio input "true"
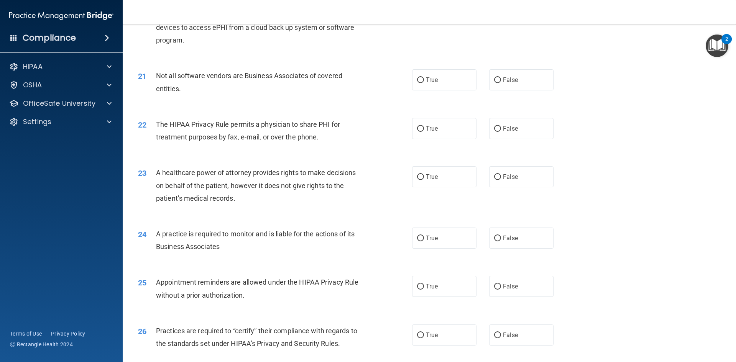
scroll to position [1188, 0]
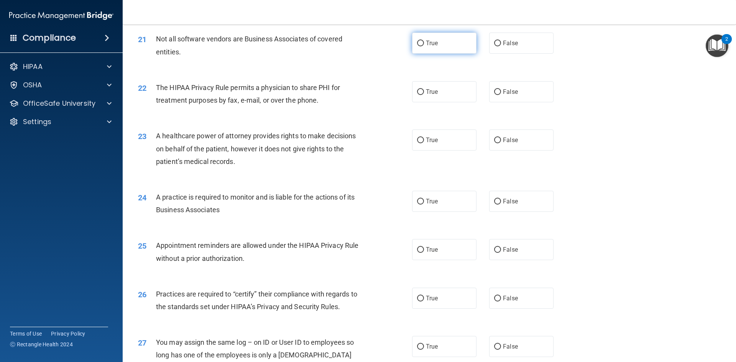
click at [447, 47] on label "True" at bounding box center [444, 43] width 64 height 21
click at [424, 46] on input "True" at bounding box center [420, 44] width 7 height 6
radio input "true"
click at [441, 100] on label "True" at bounding box center [444, 91] width 64 height 21
click at [424, 95] on input "True" at bounding box center [420, 92] width 7 height 6
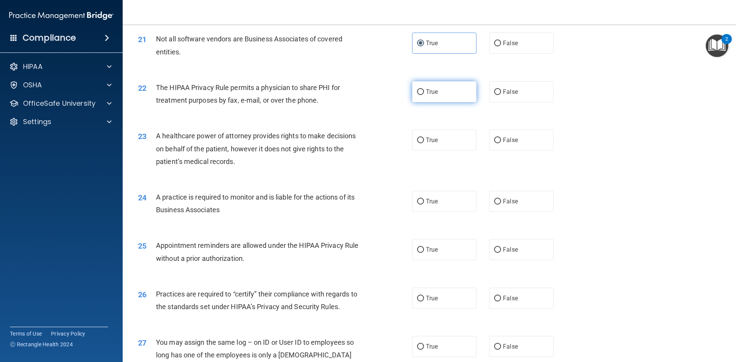
radio input "true"
click at [515, 143] on label "False" at bounding box center [521, 140] width 64 height 21
click at [501, 143] on input "False" at bounding box center [497, 141] width 7 height 6
radio input "true"
click at [446, 208] on label "True" at bounding box center [444, 201] width 64 height 21
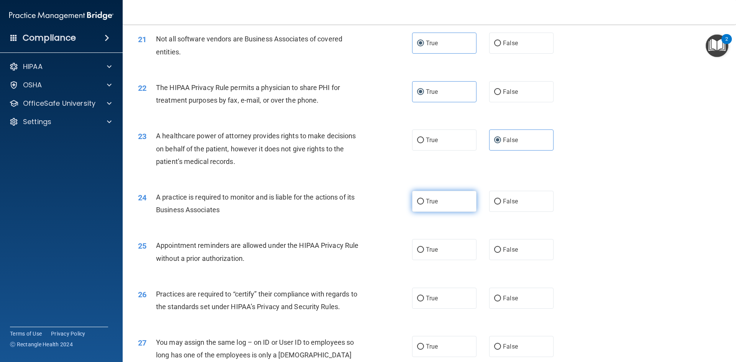
click at [424, 205] on input "True" at bounding box center [420, 202] width 7 height 6
radio input "true"
click at [443, 238] on div "25 Appointment reminders are allowed under the HIPAA Privacy Rule without a pri…" at bounding box center [429, 254] width 594 height 48
click at [443, 249] on label "True" at bounding box center [444, 249] width 64 height 21
click at [424, 249] on input "True" at bounding box center [420, 250] width 7 height 6
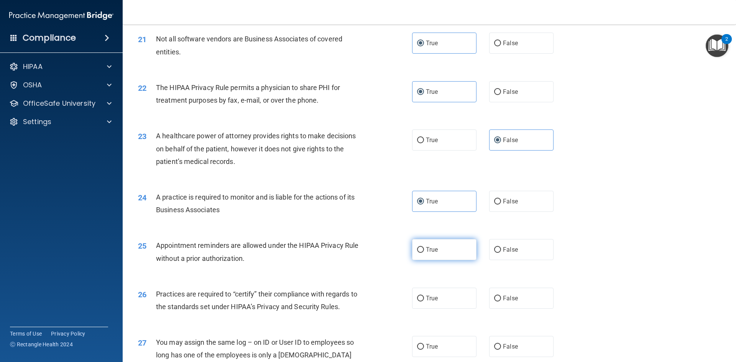
radio input "true"
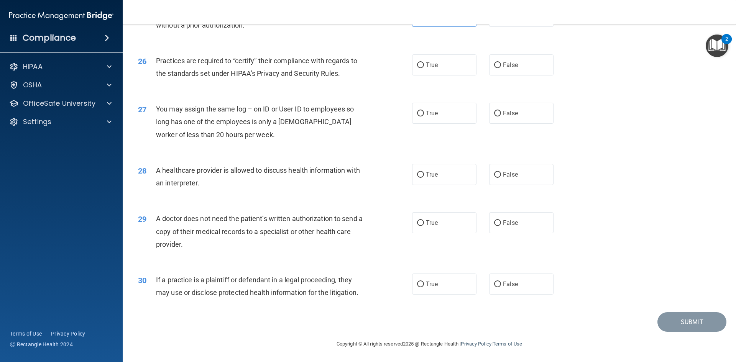
scroll to position [1422, 0]
click at [505, 64] on span "False" at bounding box center [510, 64] width 15 height 7
click at [501, 64] on input "False" at bounding box center [497, 65] width 7 height 6
radio input "true"
click at [503, 121] on label "False" at bounding box center [521, 112] width 64 height 21
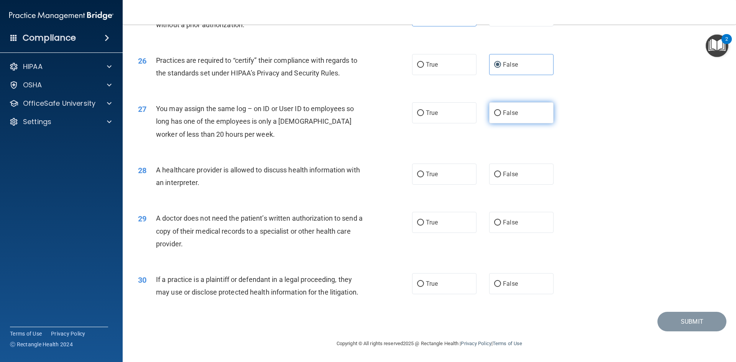
click at [501, 116] on input "False" at bounding box center [497, 113] width 7 height 6
radio input "true"
click at [428, 186] on div "28 A healthcare provider is allowed to discuss health information with an inter…" at bounding box center [429, 178] width 594 height 48
click at [429, 175] on span "True" at bounding box center [432, 174] width 12 height 7
click at [424, 175] on input "True" at bounding box center [420, 175] width 7 height 6
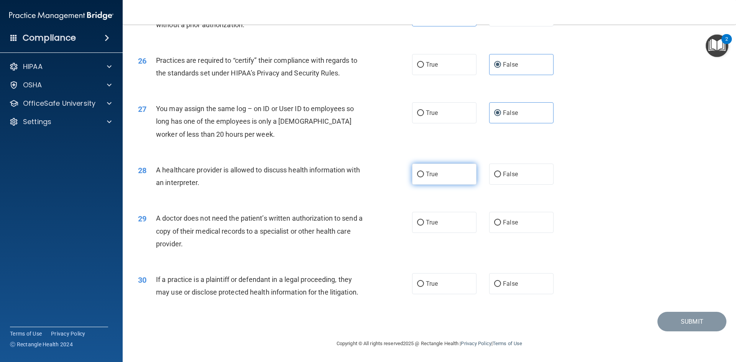
radio input "true"
click at [416, 230] on label "True" at bounding box center [444, 222] width 64 height 21
click at [417, 226] on input "True" at bounding box center [420, 223] width 7 height 6
radio input "true"
click at [423, 279] on label "True" at bounding box center [444, 283] width 64 height 21
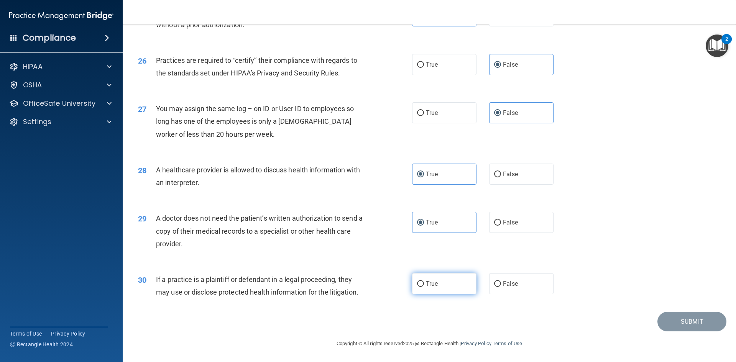
click at [423, 281] on input "True" at bounding box center [420, 284] width 7 height 6
radio input "true"
click at [691, 320] on button "Submit" at bounding box center [691, 322] width 69 height 20
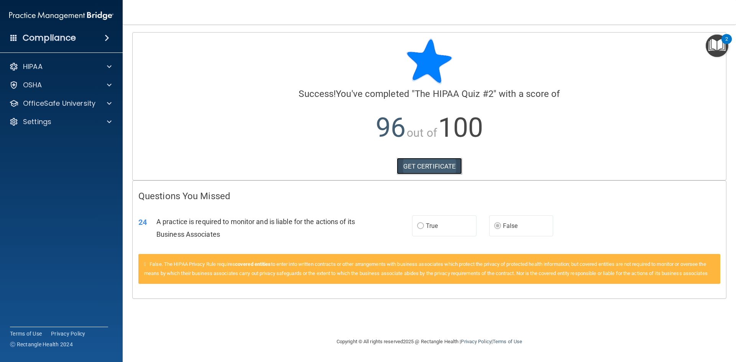
click at [429, 171] on link "GET CERTIFICATE" at bounding box center [430, 166] width 66 height 17
click at [105, 99] on div at bounding box center [107, 103] width 19 height 9
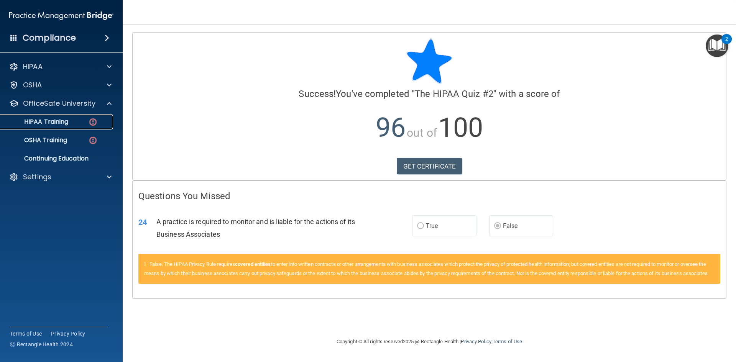
click at [80, 122] on div "HIPAA Training" at bounding box center [57, 122] width 105 height 8
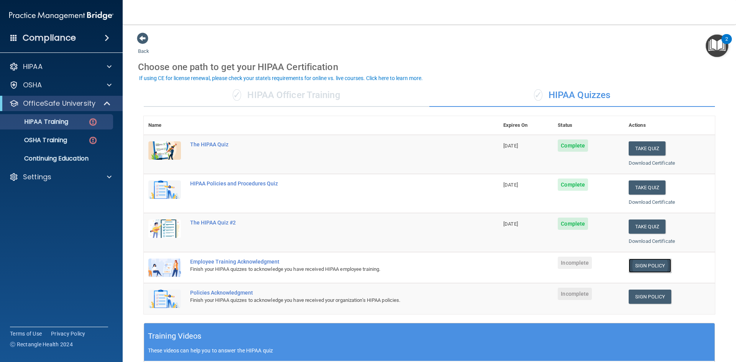
click at [639, 263] on link "Sign Policy" at bounding box center [650, 266] width 43 height 14
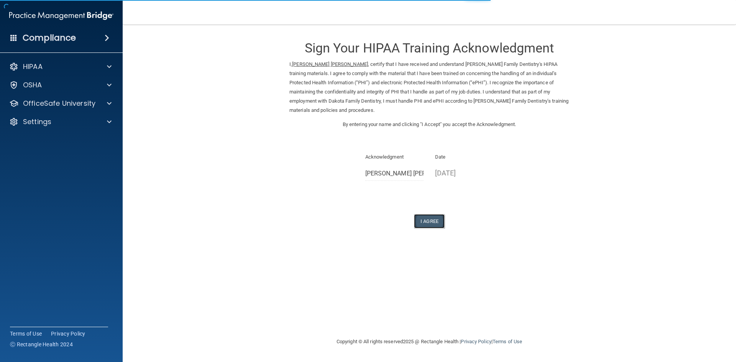
click at [432, 215] on button "I Agree" at bounding box center [429, 221] width 31 height 14
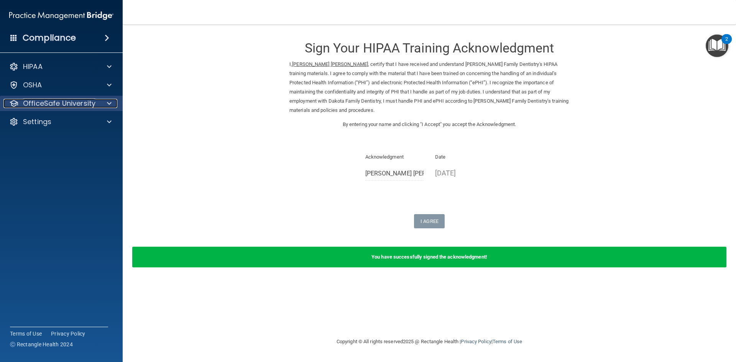
click at [98, 105] on div at bounding box center [107, 103] width 19 height 9
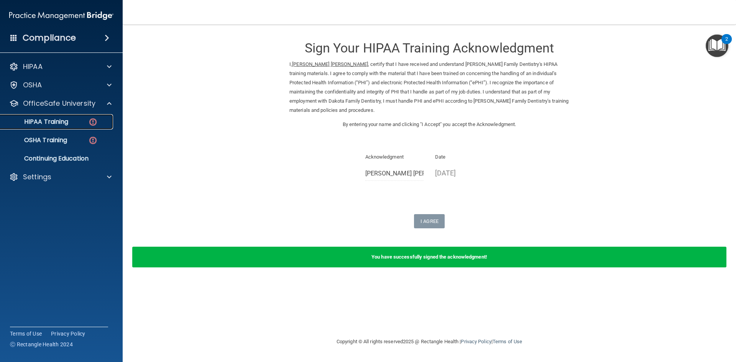
click at [73, 120] on div "HIPAA Training" at bounding box center [57, 122] width 105 height 8
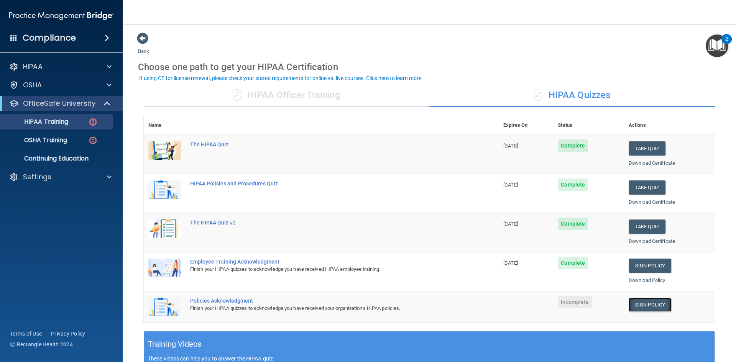
click at [630, 307] on link "Sign Policy" at bounding box center [650, 305] width 43 height 14
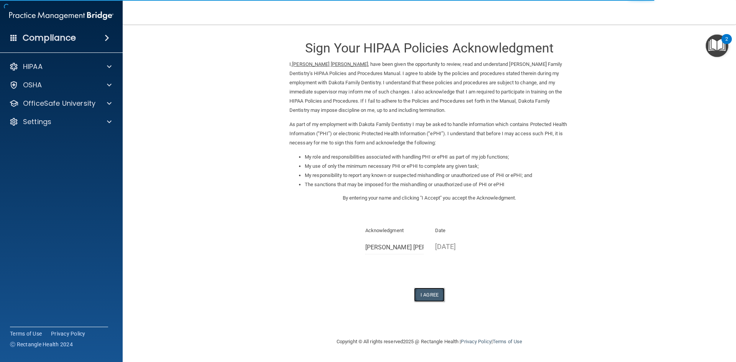
click at [433, 295] on button "I Agree" at bounding box center [429, 295] width 31 height 14
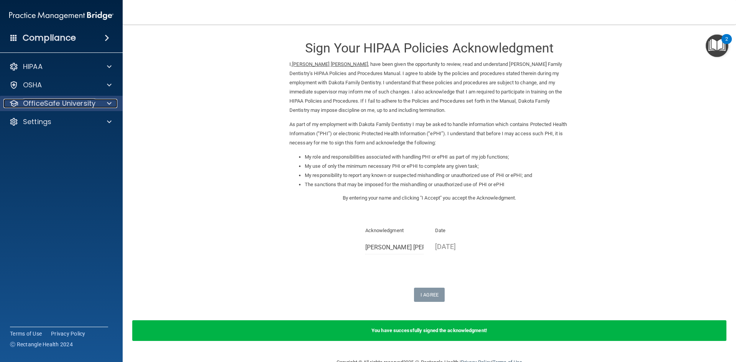
click at [105, 100] on div at bounding box center [107, 103] width 19 height 9
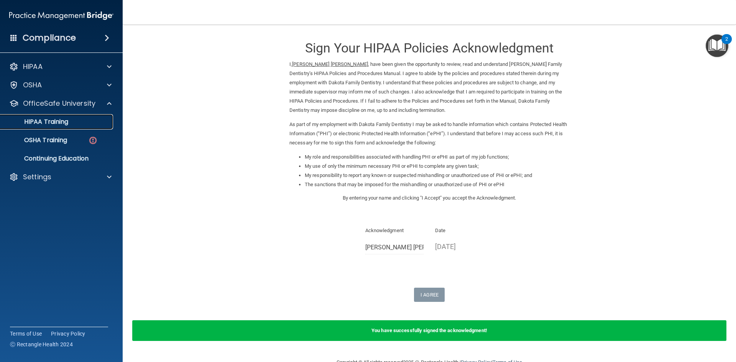
click at [79, 125] on div "HIPAA Training" at bounding box center [57, 122] width 105 height 8
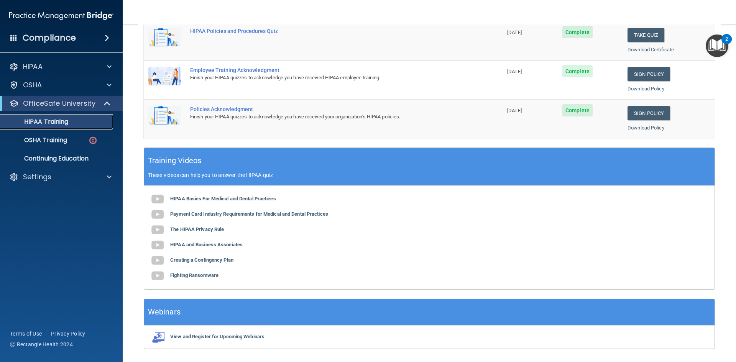
scroll to position [215, 0]
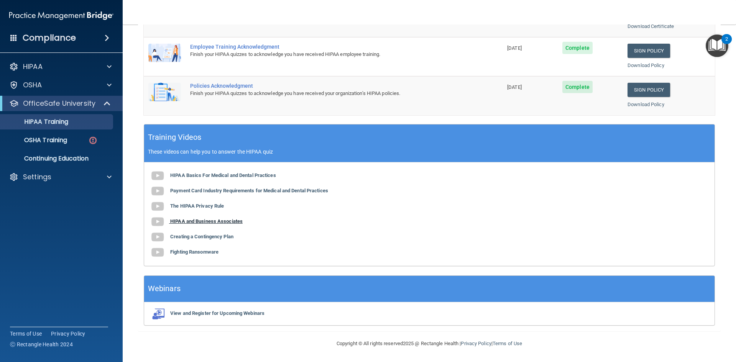
click at [205, 223] on b "HIPAA and Business Associates" at bounding box center [206, 221] width 72 height 6
click at [228, 177] on b "HIPAA Basics For Medical and Dental Practices" at bounding box center [223, 175] width 106 height 6
click at [63, 138] on p "OSHA Training" at bounding box center [36, 140] width 62 height 8
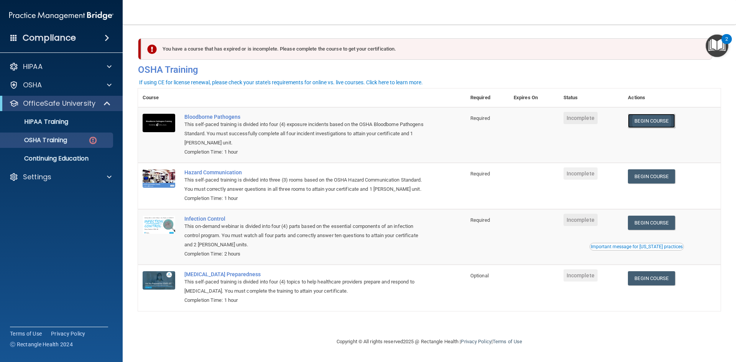
click at [655, 120] on link "Begin Course" at bounding box center [651, 121] width 47 height 14
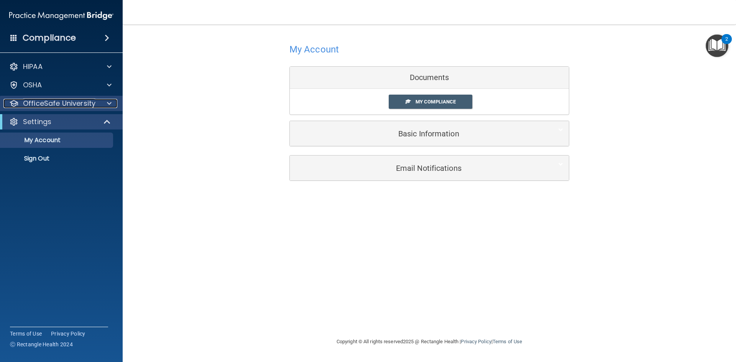
click at [102, 103] on div at bounding box center [107, 103] width 19 height 9
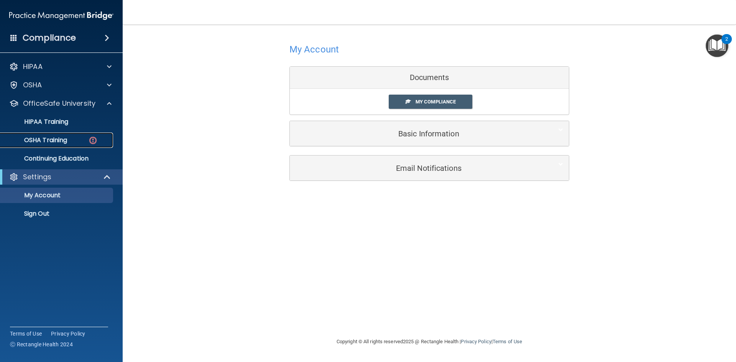
click at [83, 142] on div "OSHA Training" at bounding box center [57, 140] width 105 height 8
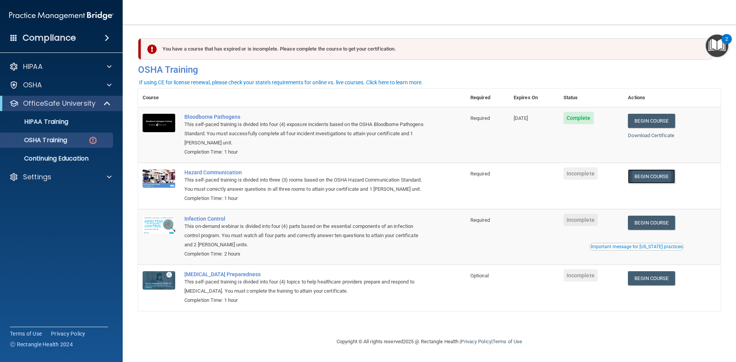
click at [651, 177] on link "Begin Course" at bounding box center [651, 176] width 47 height 14
click at [72, 136] on link "OSHA Training" at bounding box center [52, 140] width 121 height 15
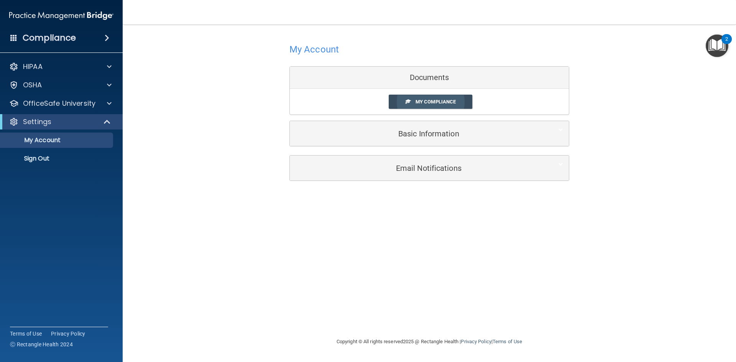
click at [418, 97] on link "My Compliance" at bounding box center [431, 102] width 84 height 14
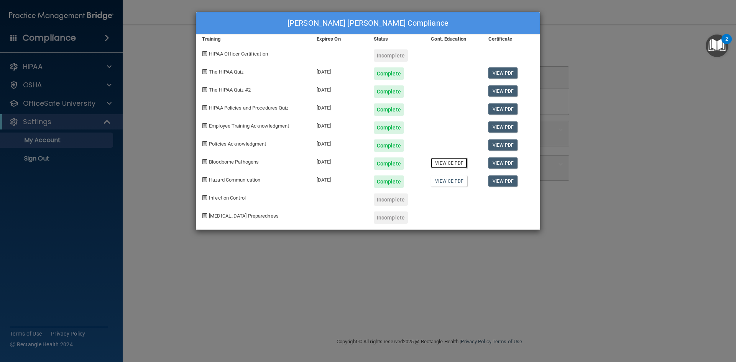
click at [447, 165] on link "View CE PDF" at bounding box center [449, 163] width 36 height 11
click at [504, 159] on link "View PDF" at bounding box center [503, 163] width 30 height 11
click at [510, 179] on link "View PDF" at bounding box center [503, 181] width 30 height 11
click at [668, 35] on div "[PERSON_NAME] [PERSON_NAME] Compliance Training Expires On Status Cont. Educati…" at bounding box center [368, 181] width 736 height 362
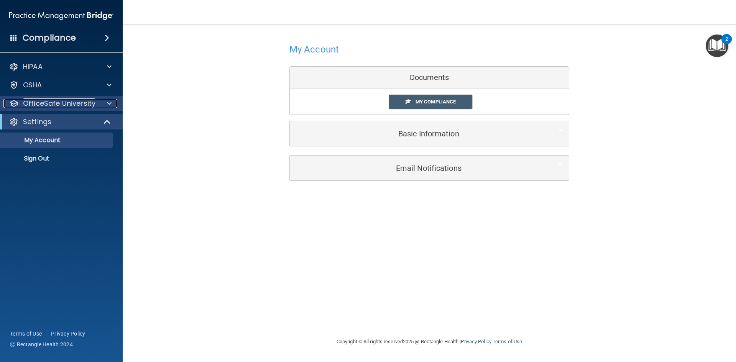
click at [82, 100] on p "OfficeSafe University" at bounding box center [59, 103] width 72 height 9
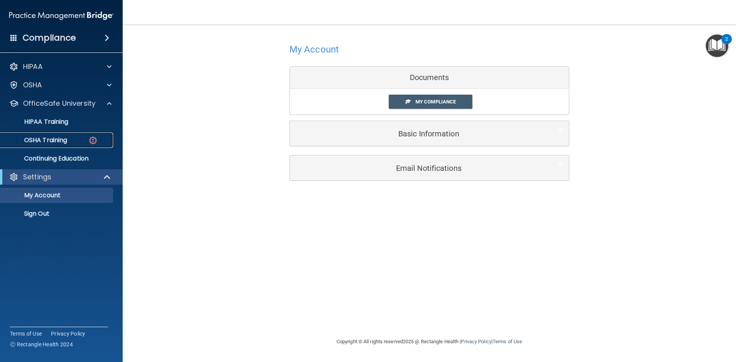
click at [88, 137] on div "OSHA Training" at bounding box center [57, 140] width 105 height 8
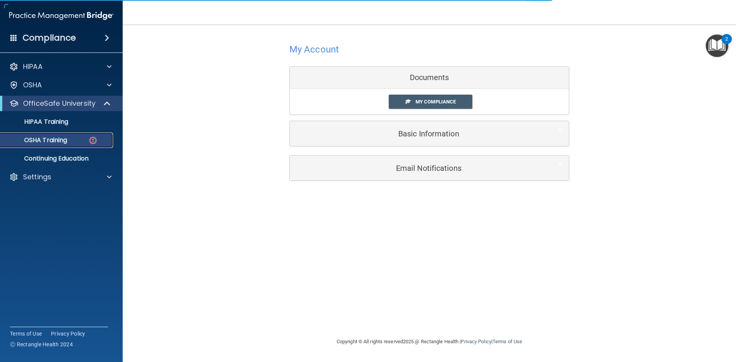
click at [68, 139] on div "OSHA Training" at bounding box center [57, 140] width 105 height 8
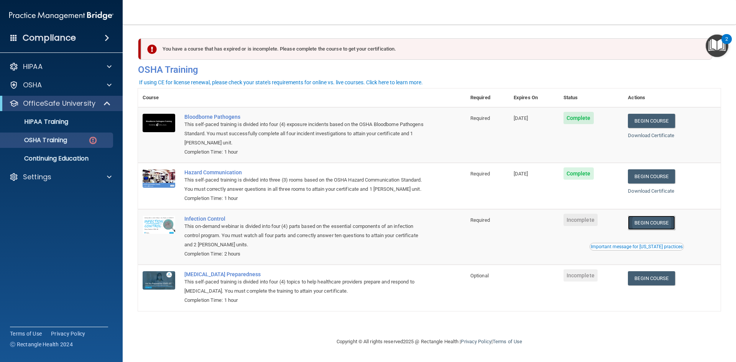
click at [647, 225] on link "Begin Course" at bounding box center [651, 223] width 47 height 14
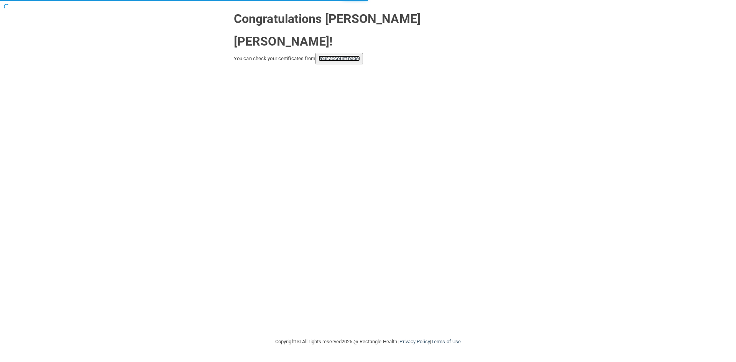
click at [339, 56] on link "your account page!" at bounding box center [339, 59] width 42 height 6
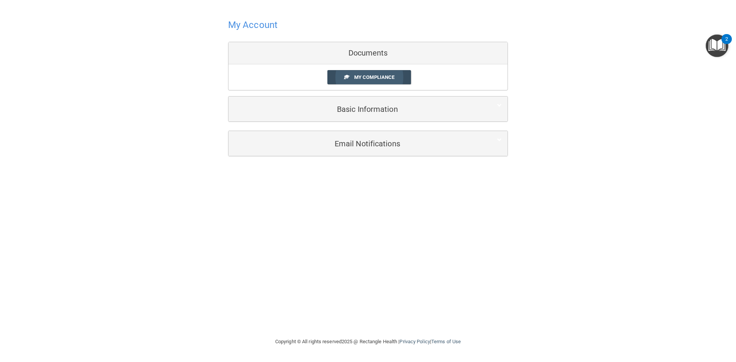
click at [372, 79] on span "My Compliance" at bounding box center [374, 77] width 40 height 6
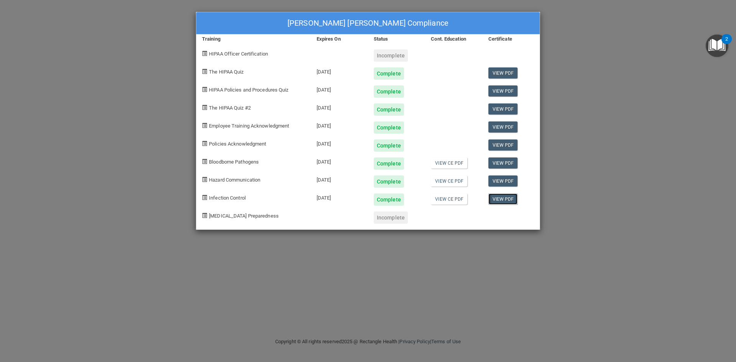
click at [496, 198] on link "View PDF" at bounding box center [503, 199] width 30 height 11
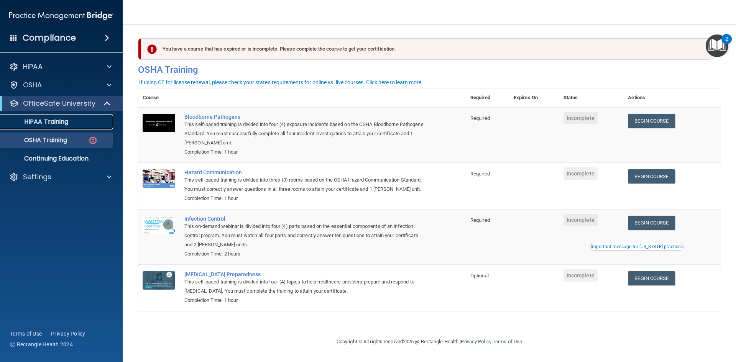
click at [53, 123] on p "HIPAA Training" at bounding box center [36, 122] width 63 height 8
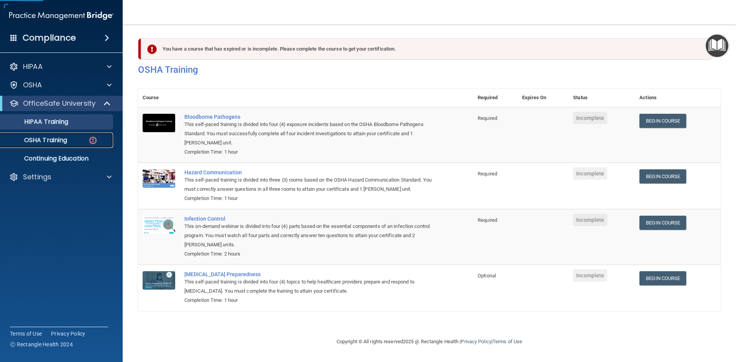
click at [53, 139] on p "OSHA Training" at bounding box center [36, 140] width 62 height 8
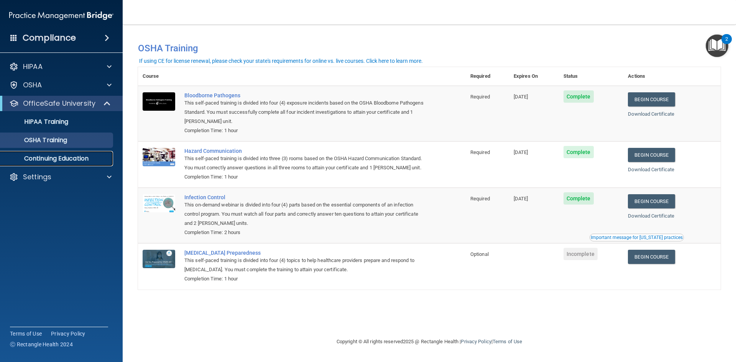
click at [73, 158] on p "Continuing Education" at bounding box center [57, 159] width 105 height 8
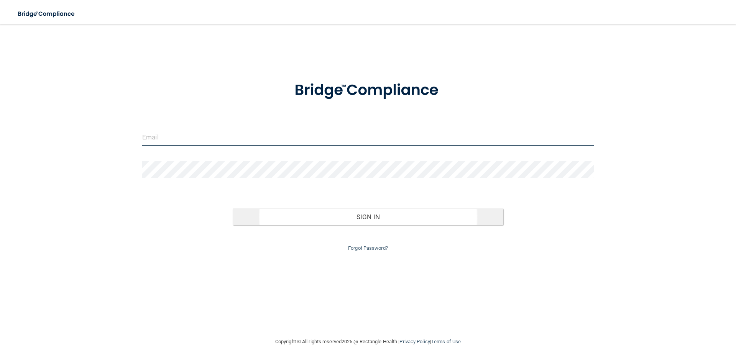
type input "[PERSON_NAME][EMAIL_ADDRESS][DOMAIN_NAME]"
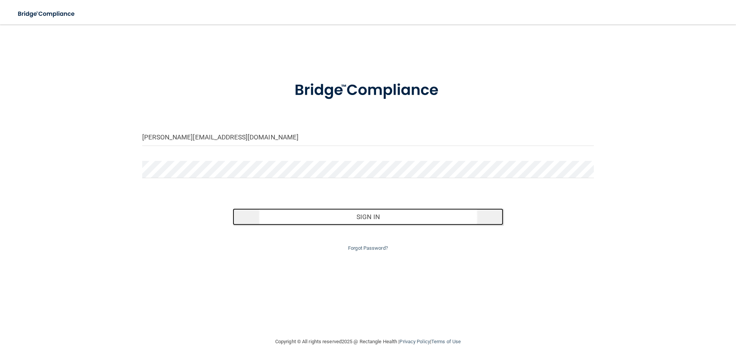
click at [270, 210] on button "Sign In" at bounding box center [368, 216] width 271 height 17
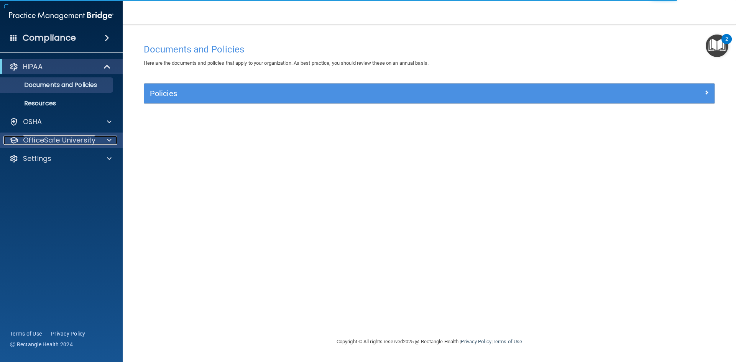
click at [108, 140] on span at bounding box center [109, 140] width 5 height 9
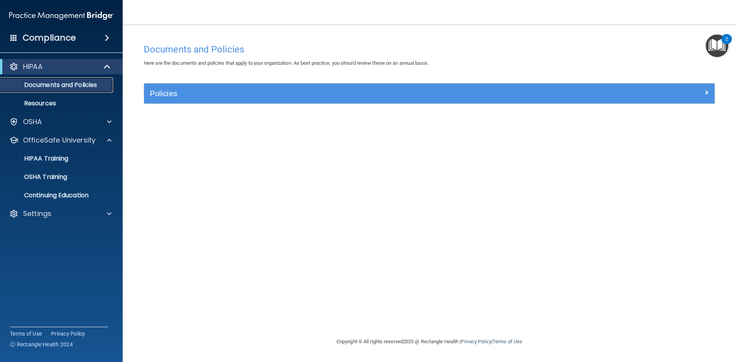
drag, startPoint x: 87, startPoint y: 82, endPoint x: 97, endPoint y: 78, distance: 11.3
click at [87, 82] on p "Documents and Policies" at bounding box center [57, 85] width 105 height 8
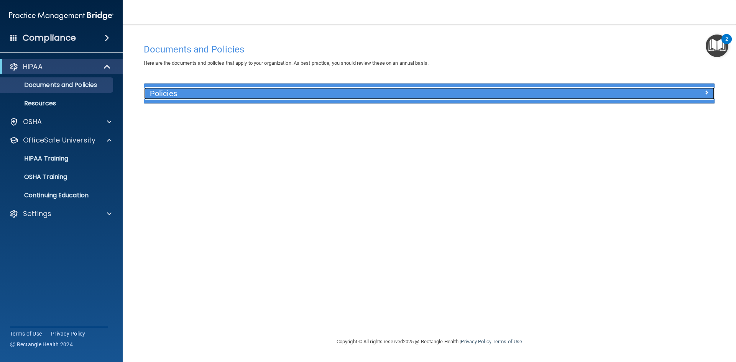
click at [207, 97] on h5 "Policies" at bounding box center [358, 93] width 416 height 8
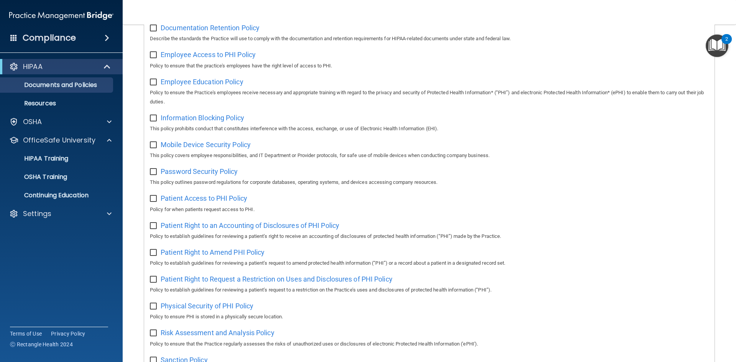
scroll to position [230, 0]
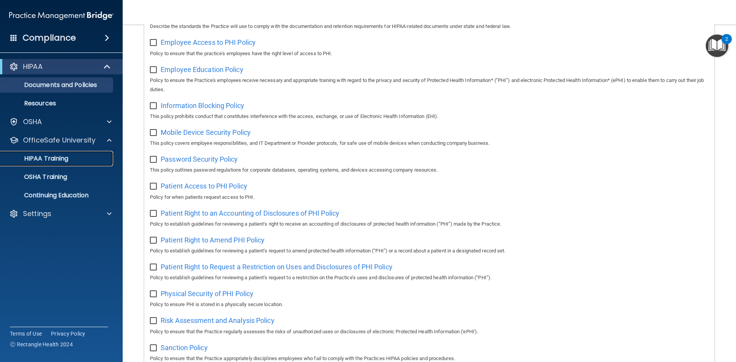
click at [74, 154] on link "HIPAA Training" at bounding box center [52, 158] width 121 height 15
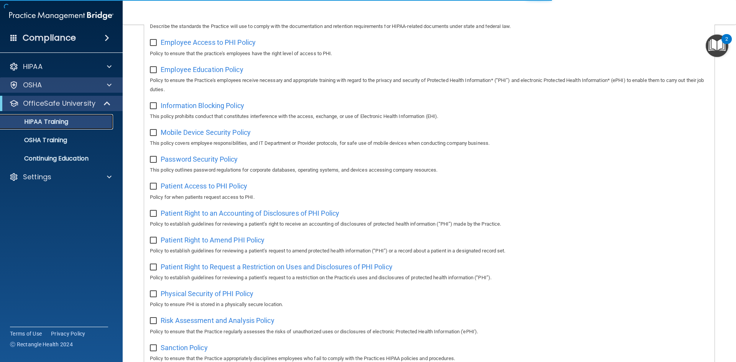
scroll to position [215, 0]
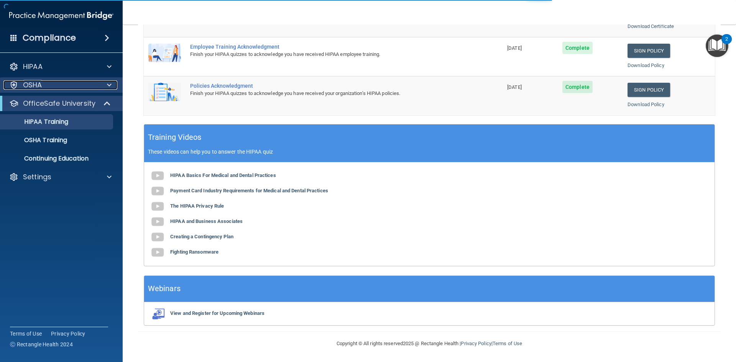
click at [97, 88] on div "OSHA" at bounding box center [50, 84] width 95 height 9
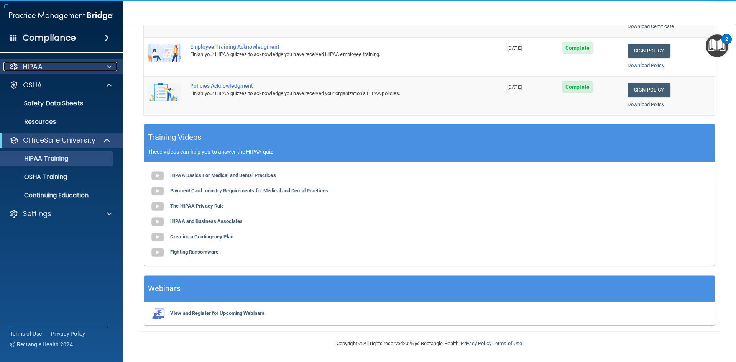
click at [99, 69] on div at bounding box center [107, 66] width 19 height 9
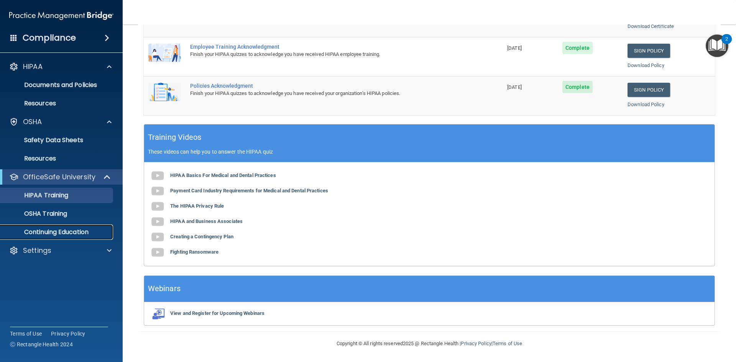
click at [89, 232] on p "Continuing Education" at bounding box center [57, 232] width 105 height 8
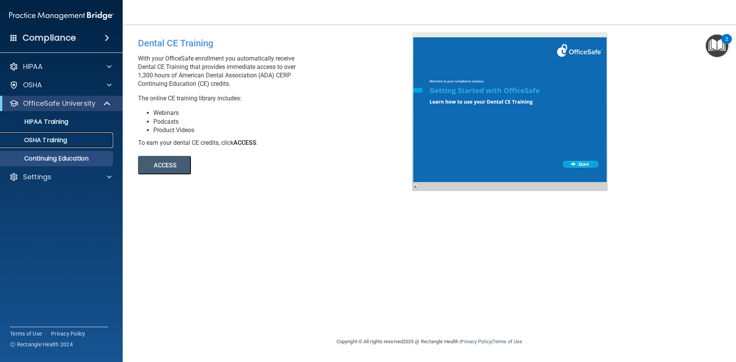
click at [84, 141] on div "OSHA Training" at bounding box center [57, 140] width 105 height 8
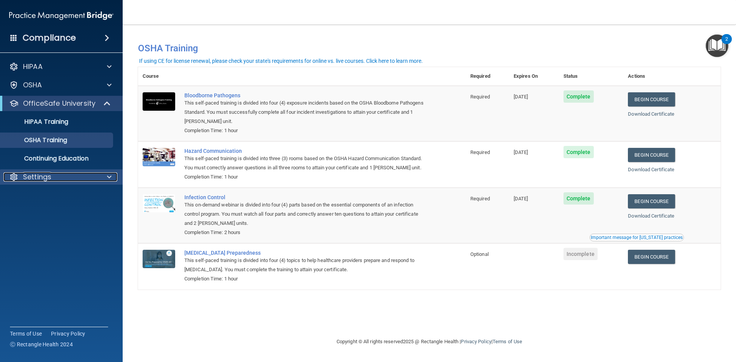
click at [62, 176] on div "Settings" at bounding box center [50, 176] width 95 height 9
click at [68, 195] on p "My Account" at bounding box center [57, 196] width 105 height 8
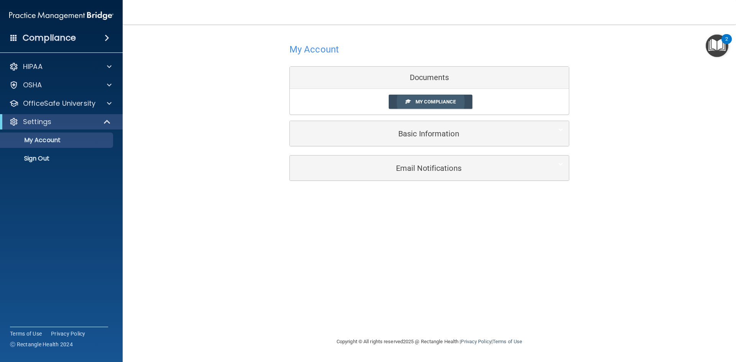
click at [414, 101] on link "My Compliance" at bounding box center [431, 102] width 84 height 14
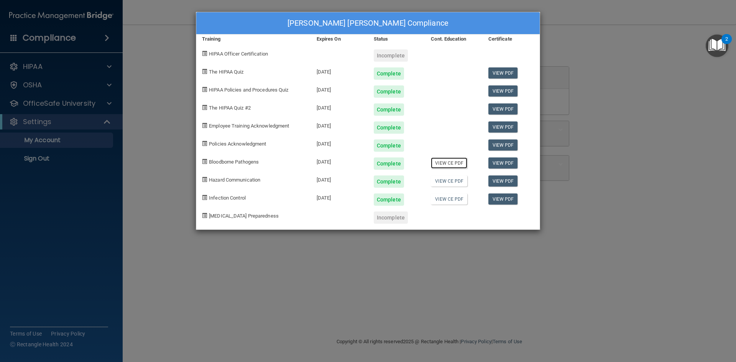
click at [449, 166] on link "View CE PDF" at bounding box center [449, 163] width 36 height 11
click at [458, 182] on link "View CE PDF" at bounding box center [449, 181] width 36 height 11
click at [461, 199] on link "View CE PDF" at bounding box center [449, 199] width 36 height 11
